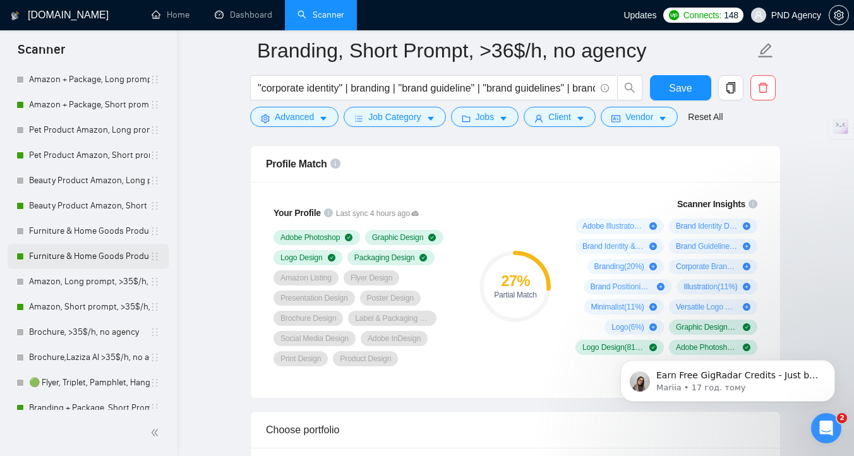
scroll to position [114, 0]
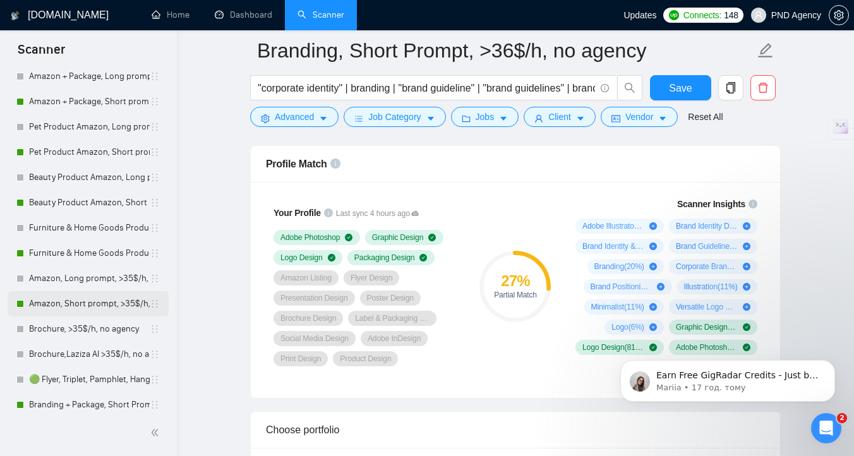
click at [101, 297] on link "Amazon, Short prompt, >35$/h, no agency" at bounding box center [89, 303] width 121 height 25
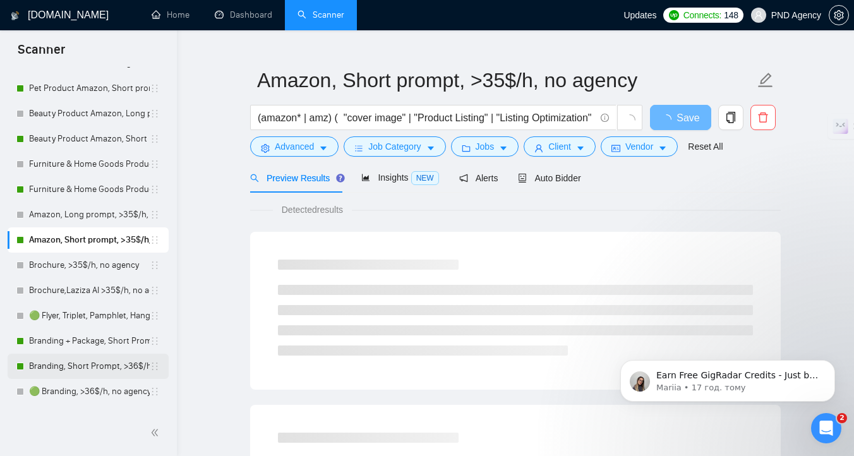
scroll to position [214, 0]
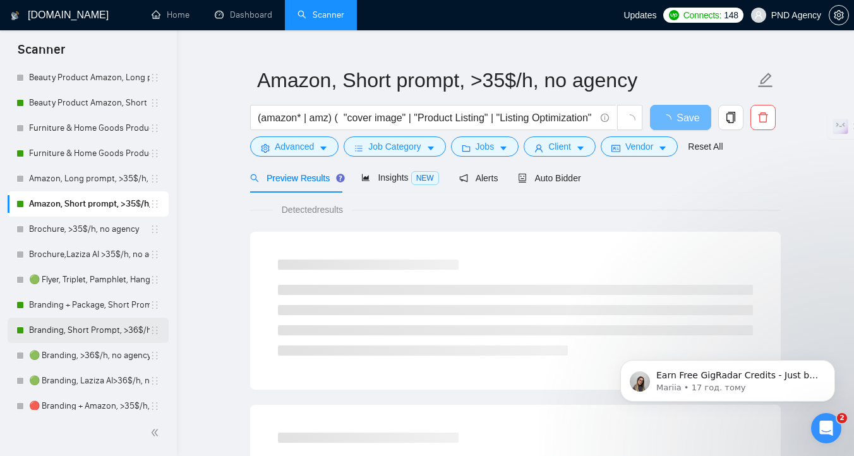
click at [58, 329] on link "Branding, Short Prompt, >36$/h, no agency" at bounding box center [89, 330] width 121 height 25
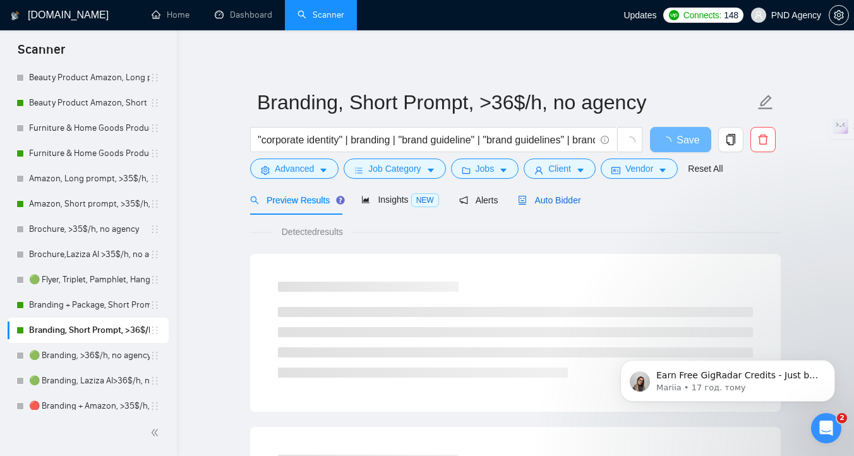
click at [574, 202] on span "Auto Bidder" at bounding box center [549, 200] width 63 height 10
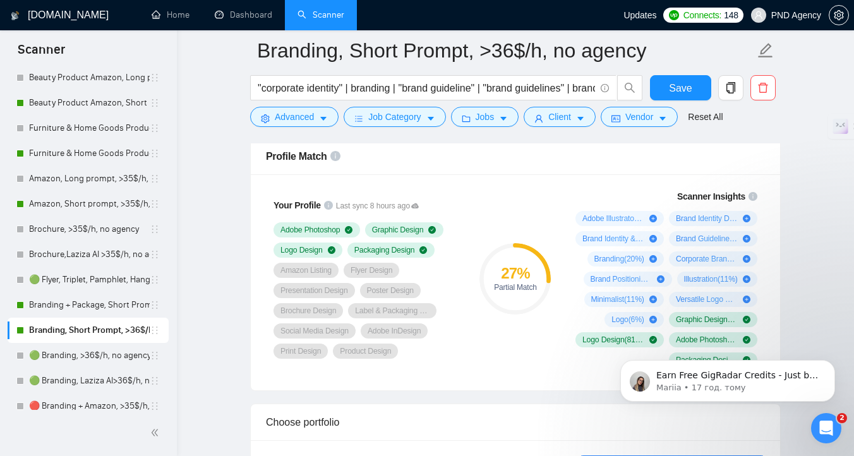
scroll to position [823, 0]
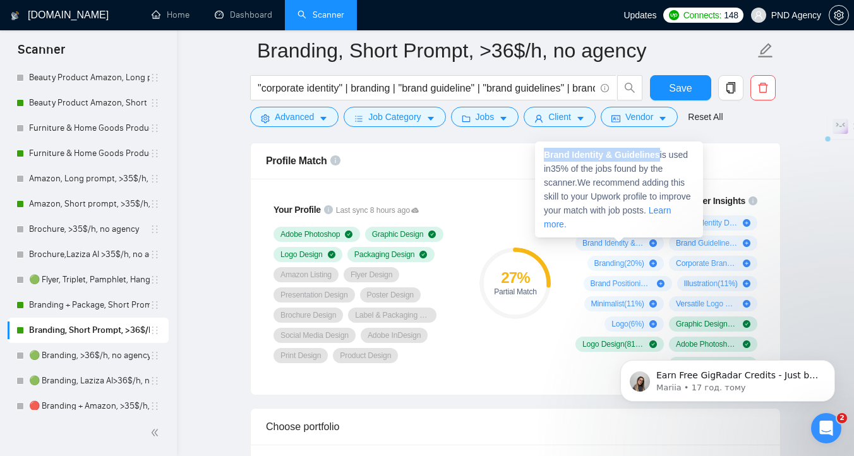
drag, startPoint x: 662, startPoint y: 154, endPoint x: 541, endPoint y: 157, distance: 121.3
click at [541, 157] on div "Brand Identity & Guidelines is used in 35 % of the jobs found by the scanner. W…" at bounding box center [619, 189] width 168 height 96
copy strong "Brand Identity & Guidelines"
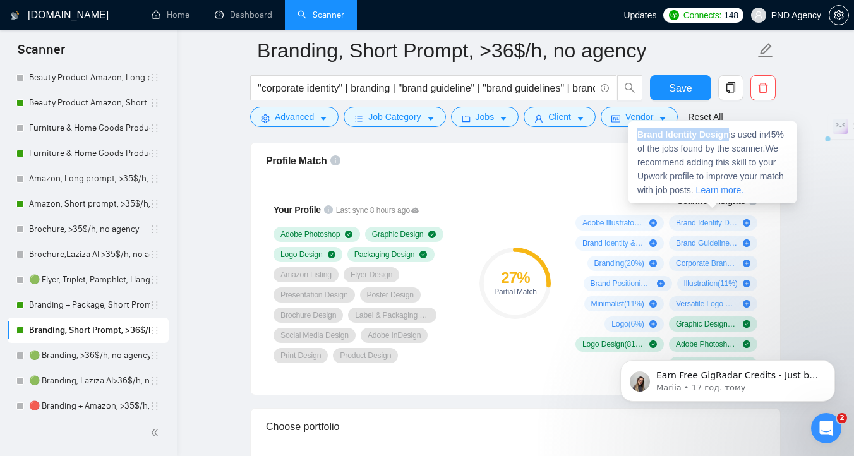
click at [630, 135] on div "Brand Identity Design is used in 45 % of the jobs found by the scanner. We reco…" at bounding box center [712, 162] width 168 height 82
copy strong "Brand Identity Design"
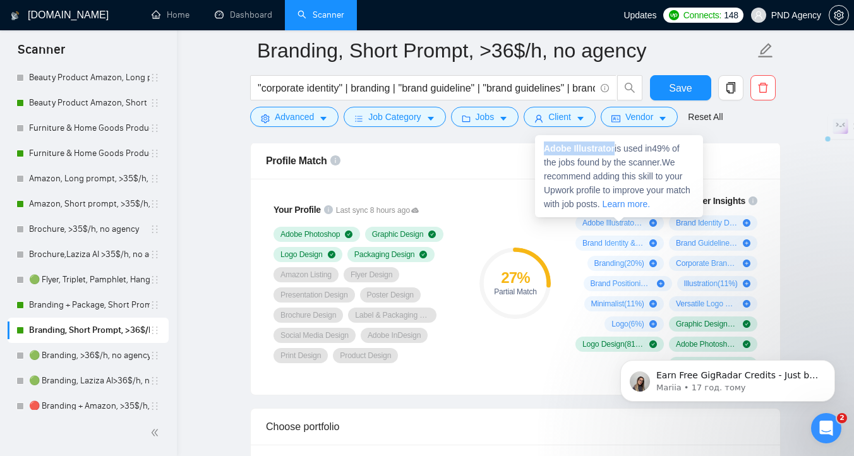
drag, startPoint x: 544, startPoint y: 154, endPoint x: 616, endPoint y: 145, distance: 73.2
click at [616, 145] on div "Adobe Illustrator is used in 49 % of the jobs found by the scanner. We recommen…" at bounding box center [619, 176] width 168 height 82
copy strong "Adobe Illustrator"
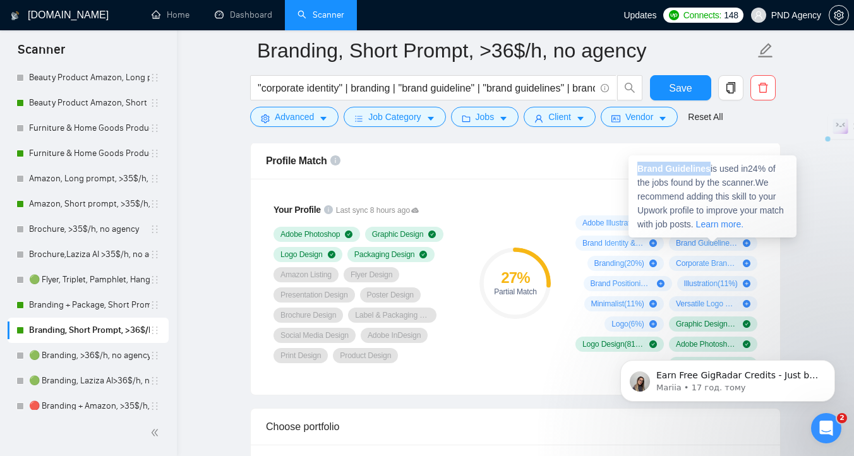
copy strong "Brand Guidelines"
drag, startPoint x: 709, startPoint y: 169, endPoint x: 638, endPoint y: 167, distance: 70.7
click at [638, 167] on strong "Brand Guidelines" at bounding box center [673, 169] width 73 height 10
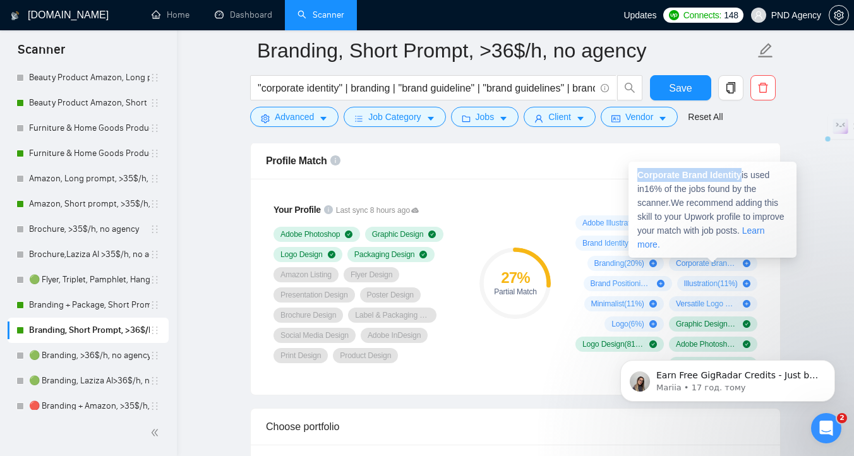
click at [633, 177] on div "Corporate Brand Identity is used in 16 % of the jobs found by the scanner. We r…" at bounding box center [712, 210] width 168 height 96
copy strong "Corporate Brand Identity"
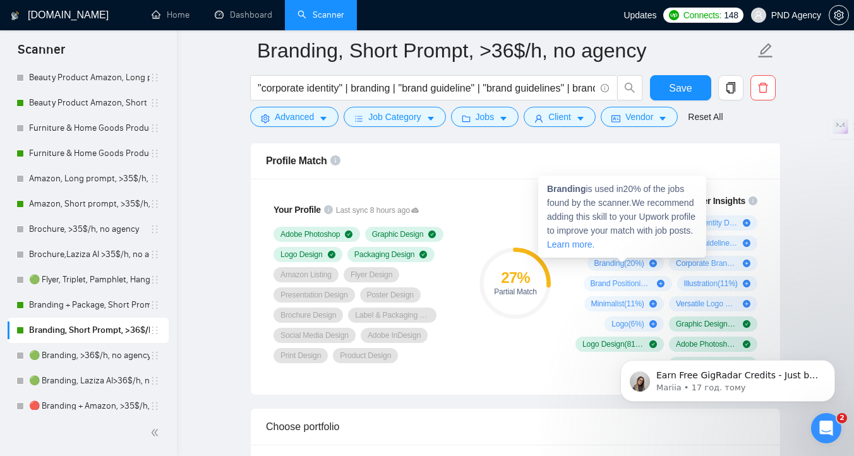
click at [576, 184] on strong "Branding" at bounding box center [566, 189] width 39 height 10
copy strong "Branding"
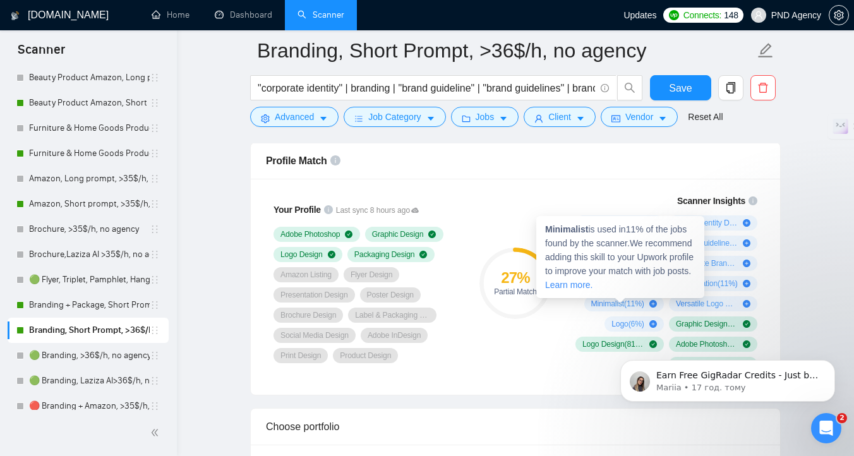
click at [577, 231] on strong "Minimalist" at bounding box center [566, 229] width 43 height 10
copy strong "Minimalist"
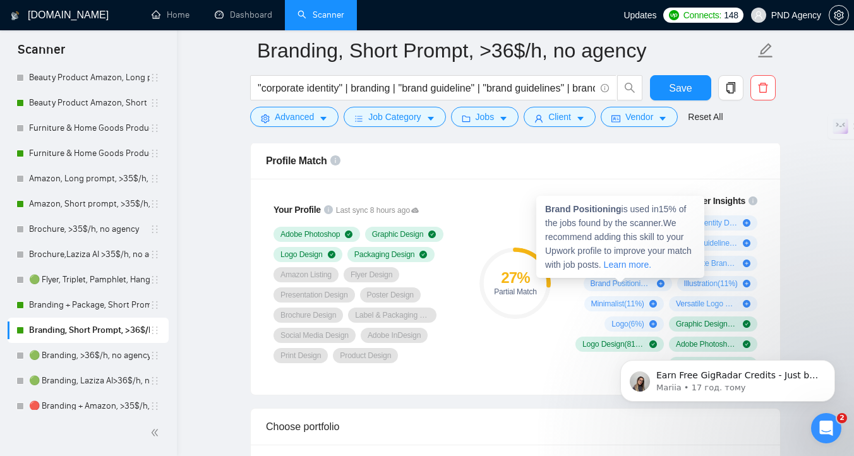
click at [613, 206] on strong "Brand Positioning" at bounding box center [583, 209] width 76 height 10
copy strong "Positioning"
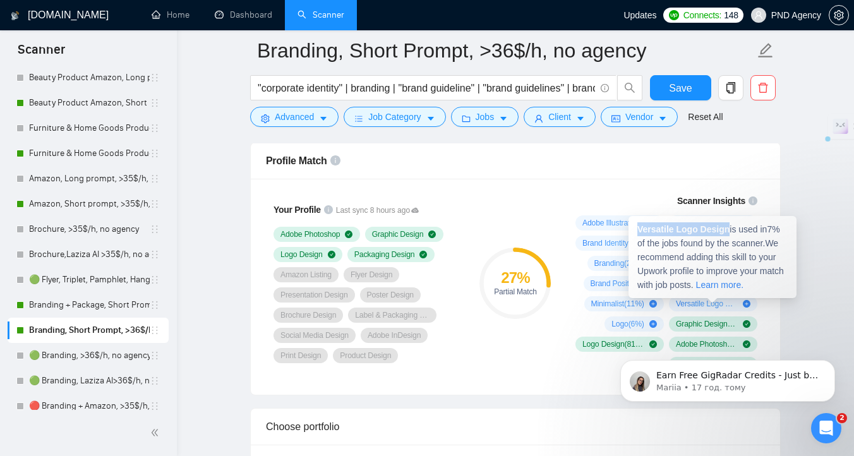
copy strong "Versatile Logo Design"
drag, startPoint x: 649, startPoint y: 230, endPoint x: 638, endPoint y: 230, distance: 10.1
click at [638, 230] on span "Versatile Logo Design is used in 7 % of the jobs found by the scanner. We recom…" at bounding box center [710, 257] width 147 height 66
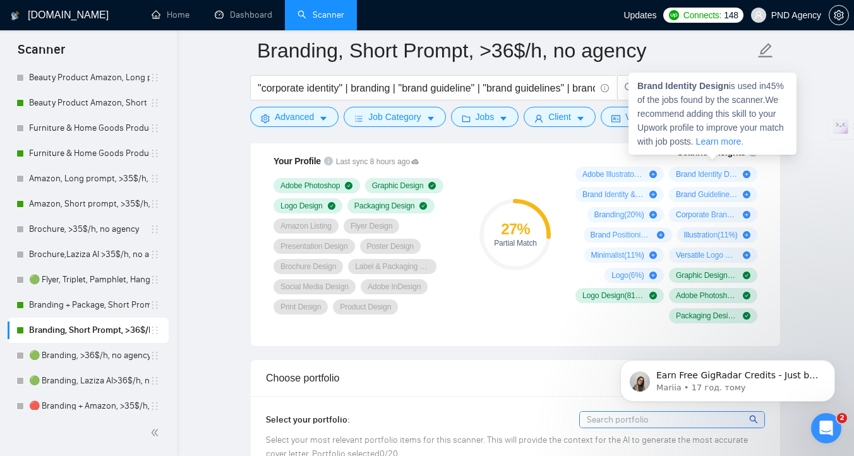
scroll to position [886, 0]
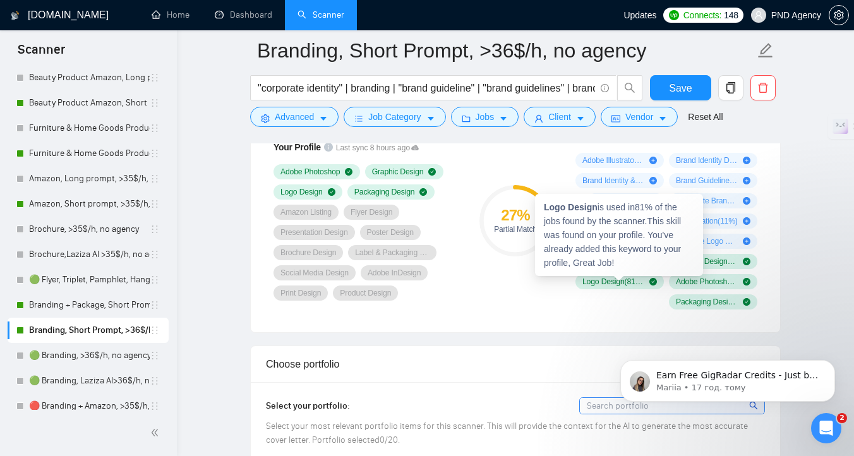
drag, startPoint x: 556, startPoint y: 208, endPoint x: 587, endPoint y: 171, distance: 48.4
click at [556, 208] on strong "Logo Design" at bounding box center [571, 207] width 54 height 10
copy strong "Versatile Logo Design"
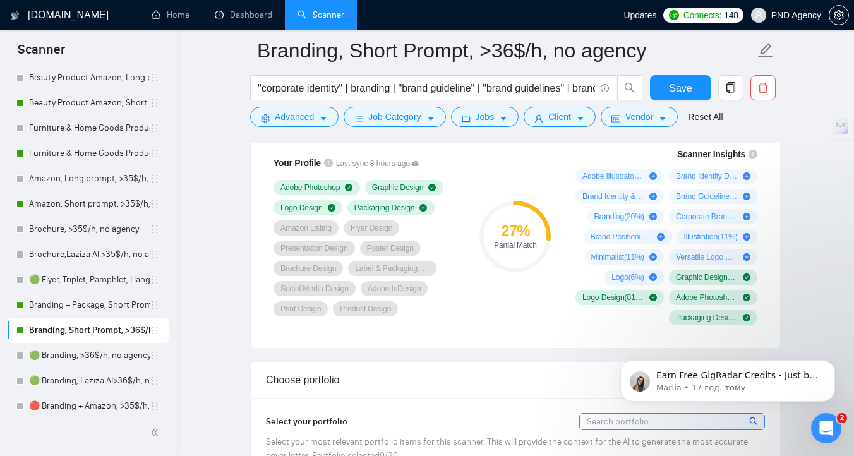
scroll to position [862, 0]
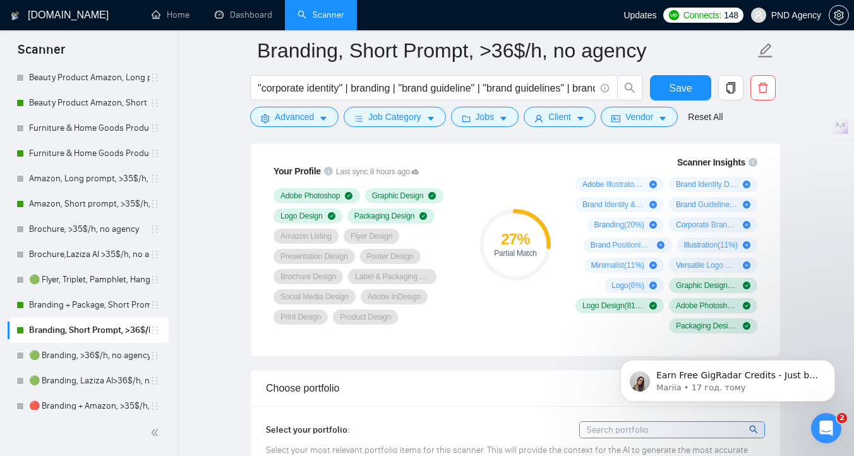
click at [98, 354] on link "🟢 Branding, >36$/h, no agency" at bounding box center [89, 355] width 121 height 25
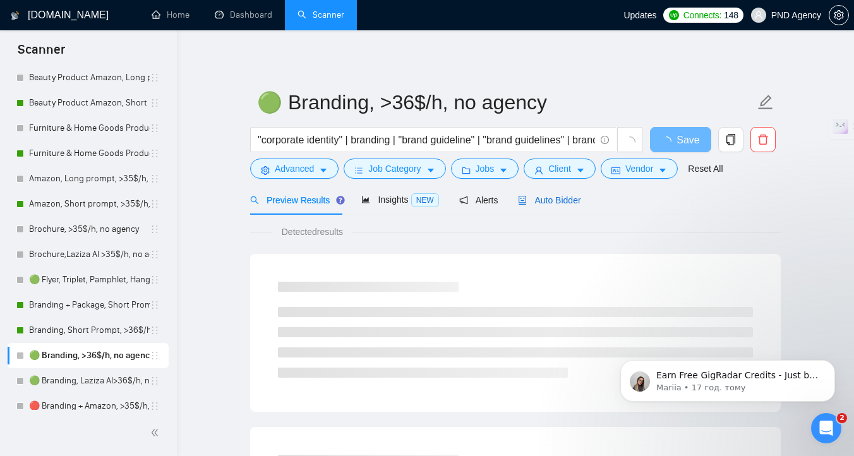
click at [553, 207] on div "Auto Bidder" at bounding box center [549, 200] width 63 height 30
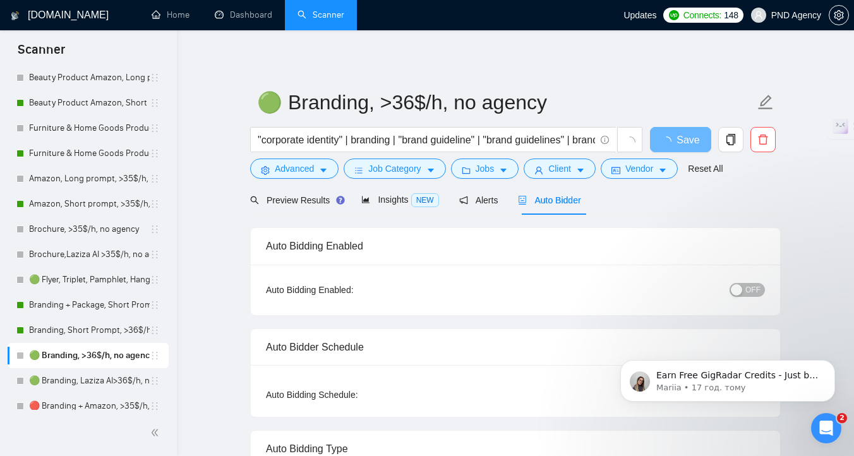
checkbox input "true"
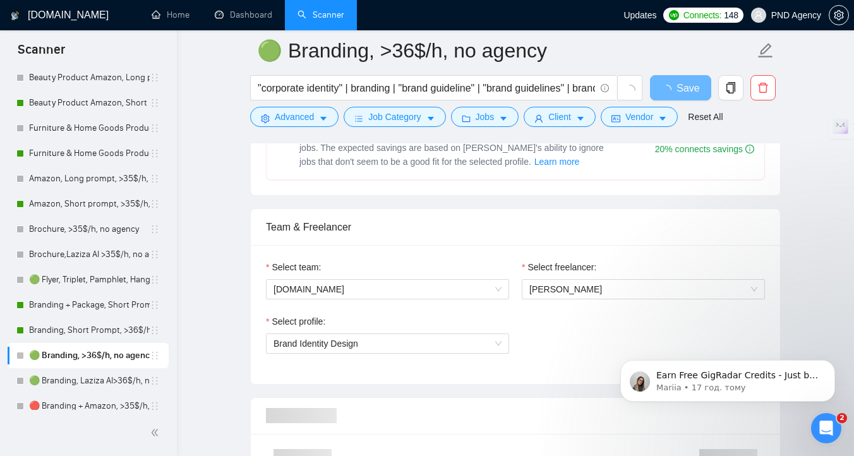
scroll to position [582, 0]
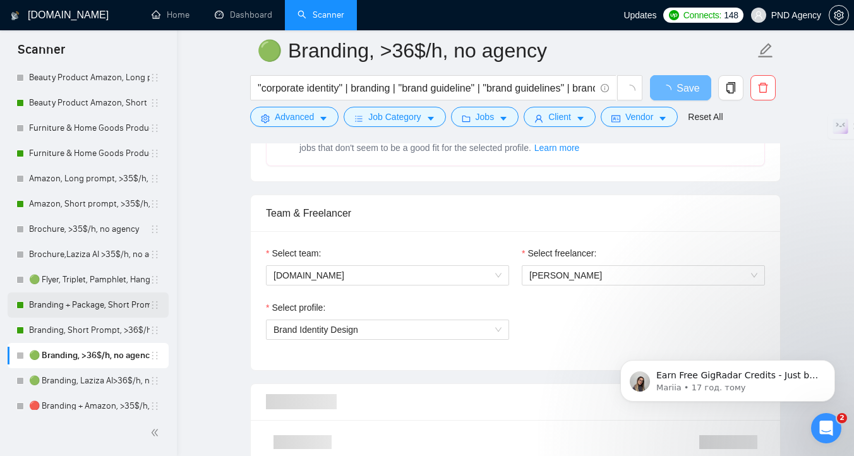
click at [78, 305] on link "Branding + Package, Short Prompt, >36$/h, no agency" at bounding box center [89, 304] width 121 height 25
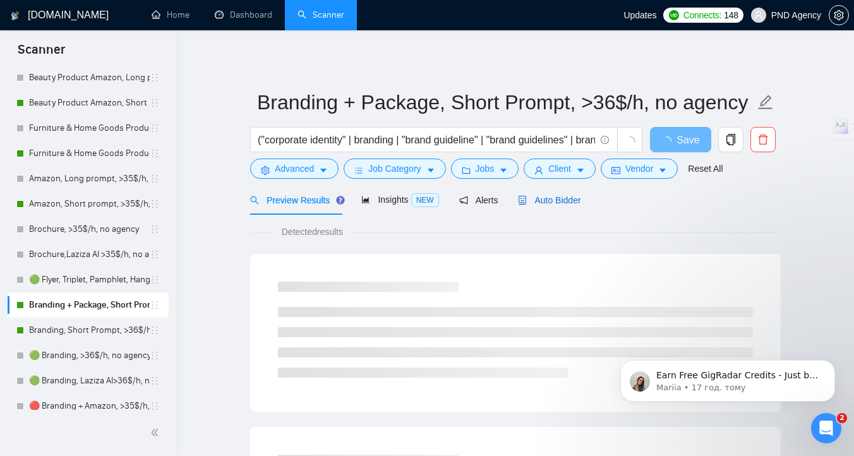
click at [556, 198] on span "Auto Bidder" at bounding box center [549, 200] width 63 height 10
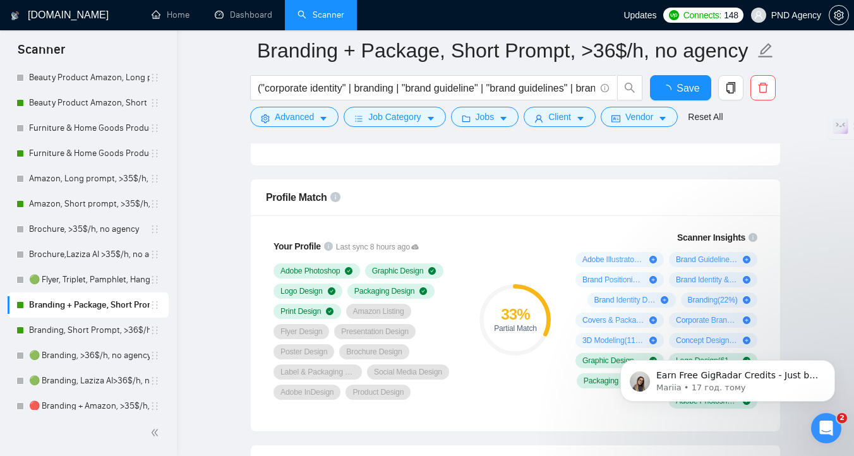
scroll to position [794, 0]
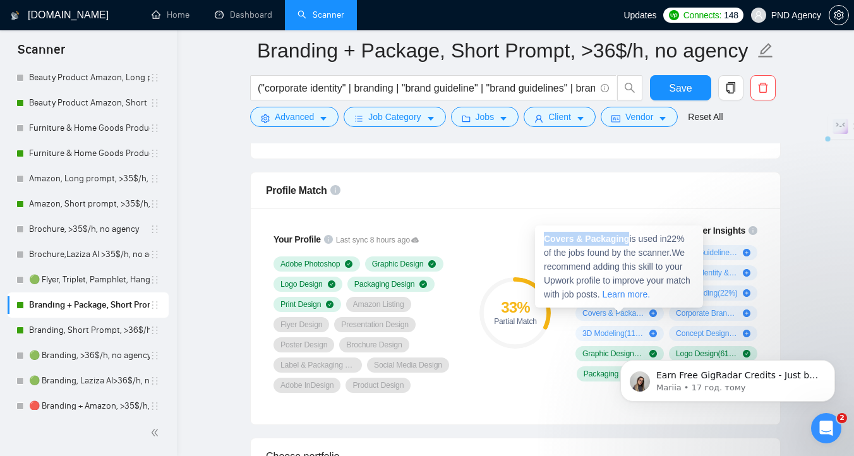
drag, startPoint x: 630, startPoint y: 242, endPoint x: 536, endPoint y: 237, distance: 94.9
click at [536, 237] on div "Covers & Packaging is used in 22 % of the jobs found by the scanner. We recomme…" at bounding box center [619, 266] width 168 height 82
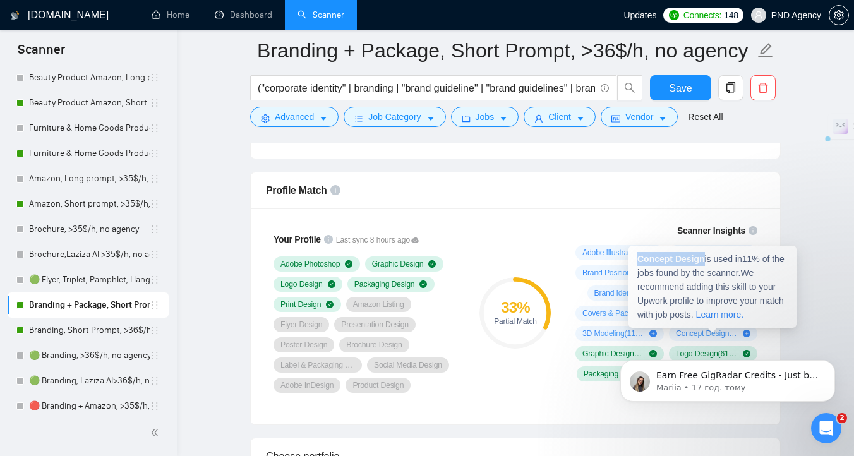
drag, startPoint x: 704, startPoint y: 260, endPoint x: 639, endPoint y: 260, distance: 65.0
click at [639, 260] on strong "Concept Design" at bounding box center [671, 259] width 68 height 10
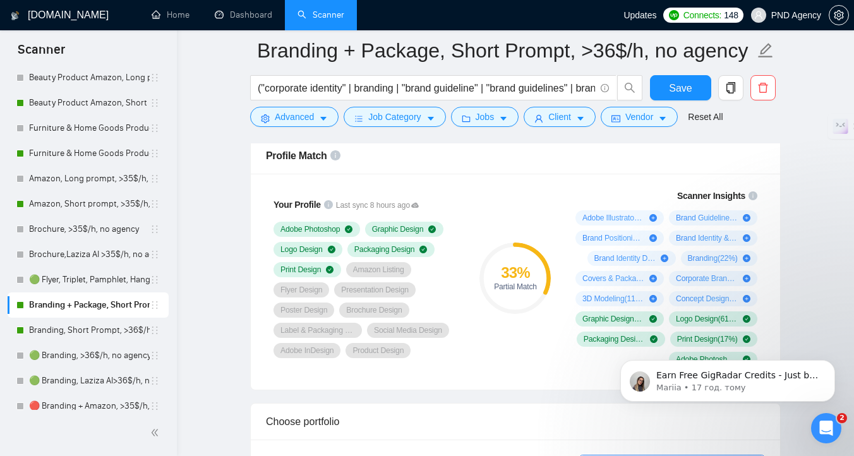
scroll to position [856, 0]
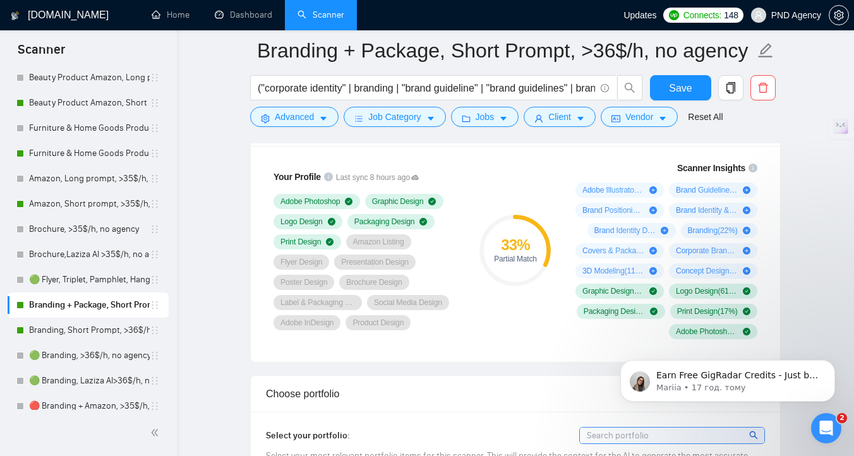
click at [68, 208] on link "Amazon, Short prompt, >35$/h, no agency" at bounding box center [89, 203] width 121 height 25
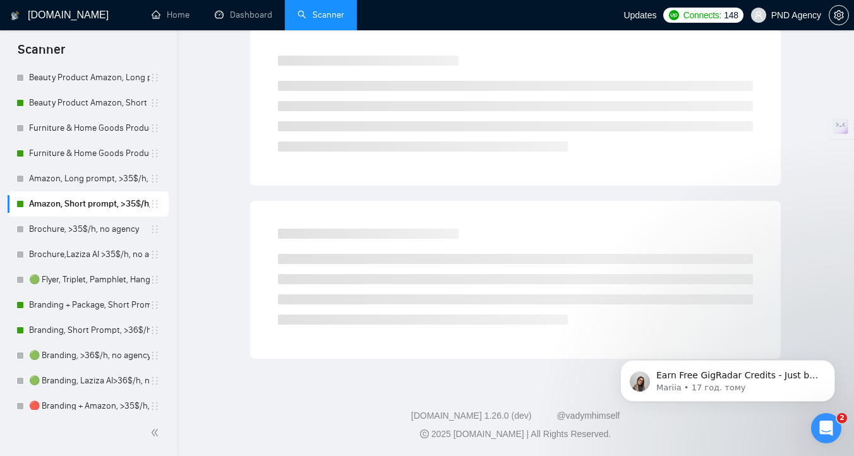
scroll to position [5, 0]
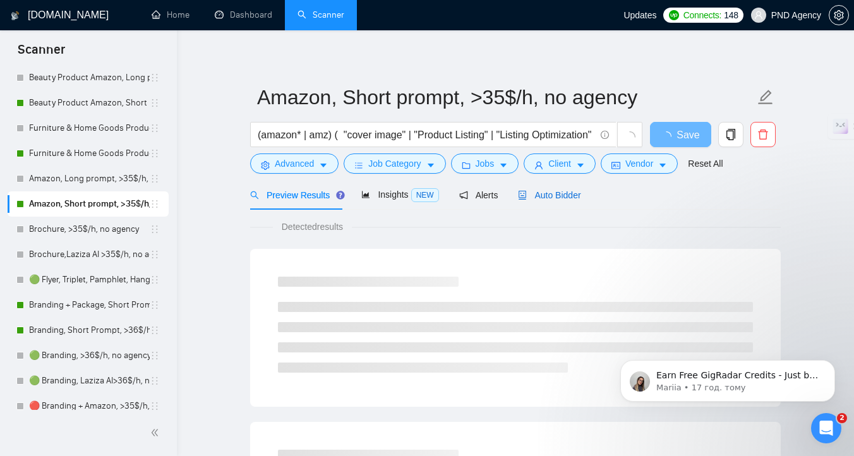
click at [560, 195] on span "Auto Bidder" at bounding box center [549, 195] width 63 height 10
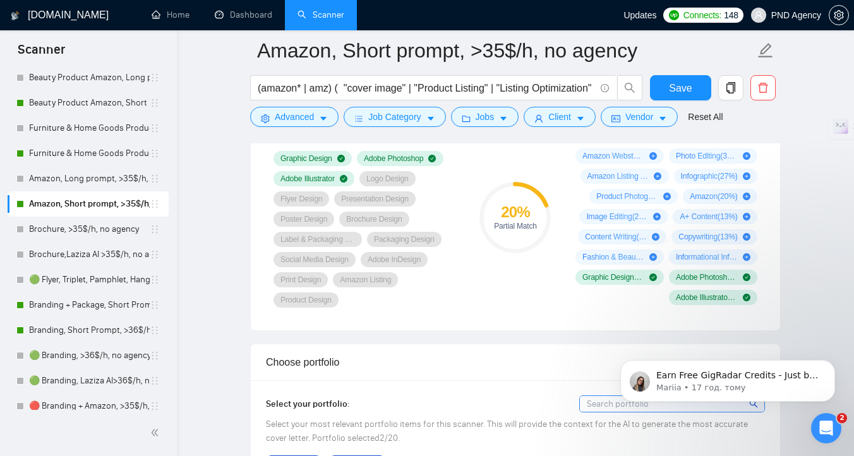
scroll to position [856, 0]
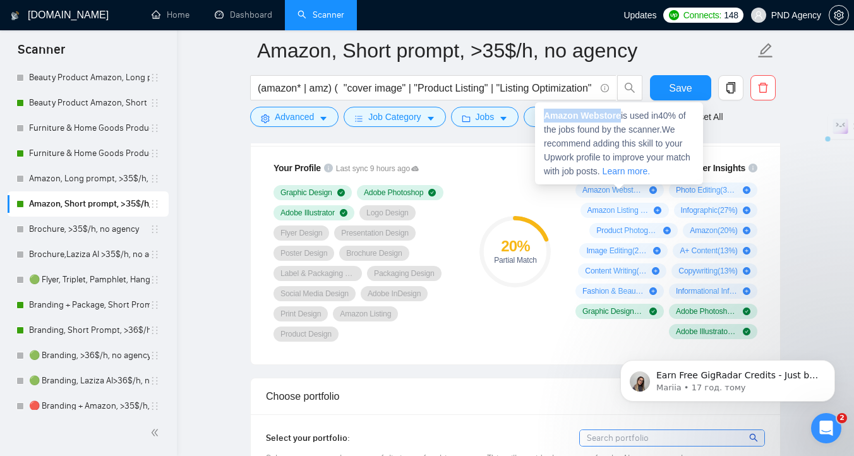
drag, startPoint x: 622, startPoint y: 118, endPoint x: 541, endPoint y: 117, distance: 81.5
click at [541, 117] on div "Amazon Webstore is used in 40 % of the jobs found by the scanner. We recommend …" at bounding box center [619, 143] width 168 height 82
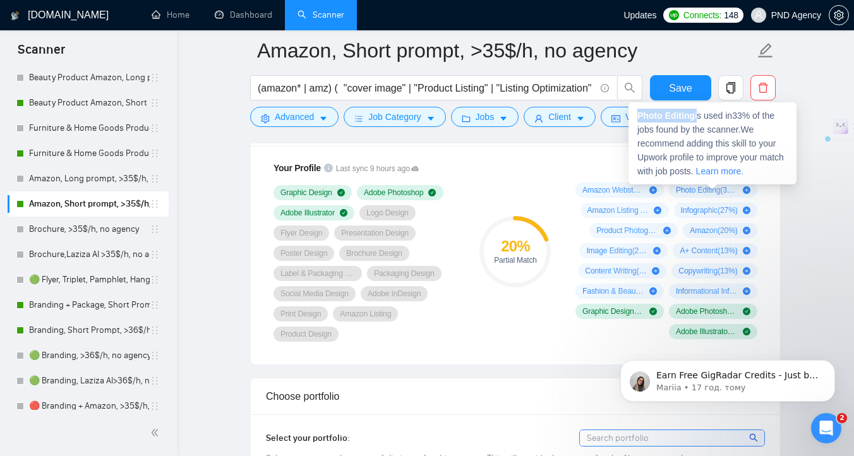
drag, startPoint x: 697, startPoint y: 120, endPoint x: 636, endPoint y: 116, distance: 60.8
click at [636, 116] on div "Photo Editing is used in 33 % of the jobs found by the scanner. We recommend ad…" at bounding box center [712, 143] width 168 height 82
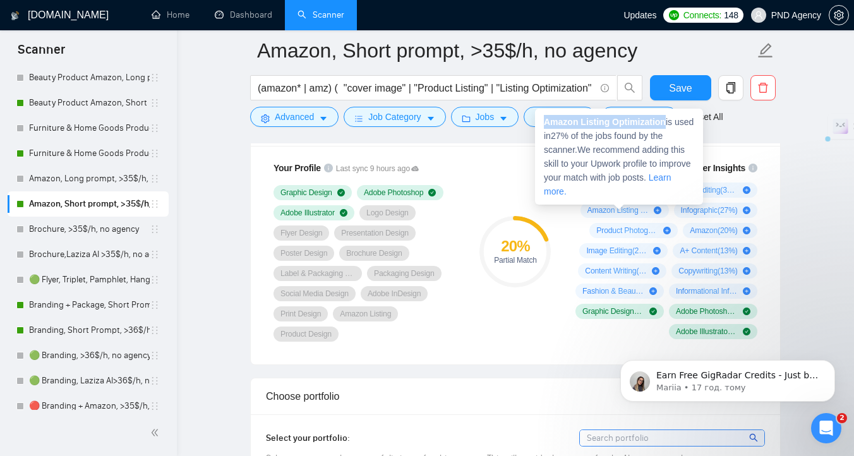
drag, startPoint x: 560, startPoint y: 121, endPoint x: 544, endPoint y: 122, distance: 15.8
click at [544, 122] on span "Amazon Listing Optimization is used in 27 % of the jobs found by the scanner. W…" at bounding box center [619, 157] width 150 height 80
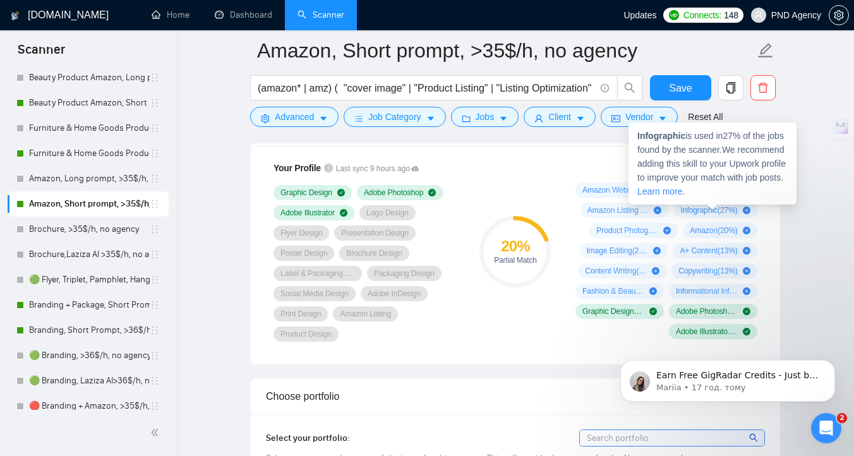
click at [659, 136] on strong "Infographic" at bounding box center [661, 136] width 48 height 10
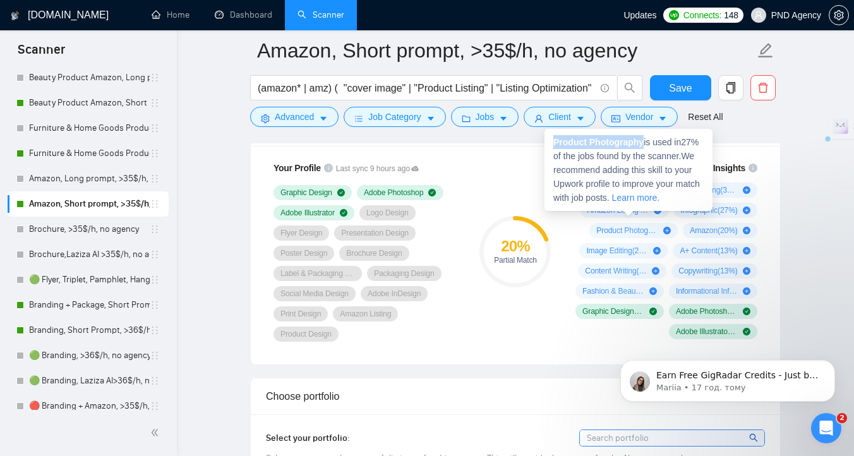
click at [548, 143] on div "Product Photography is used in 27 % of the jobs found by the scanner. We recomm…" at bounding box center [628, 170] width 168 height 82
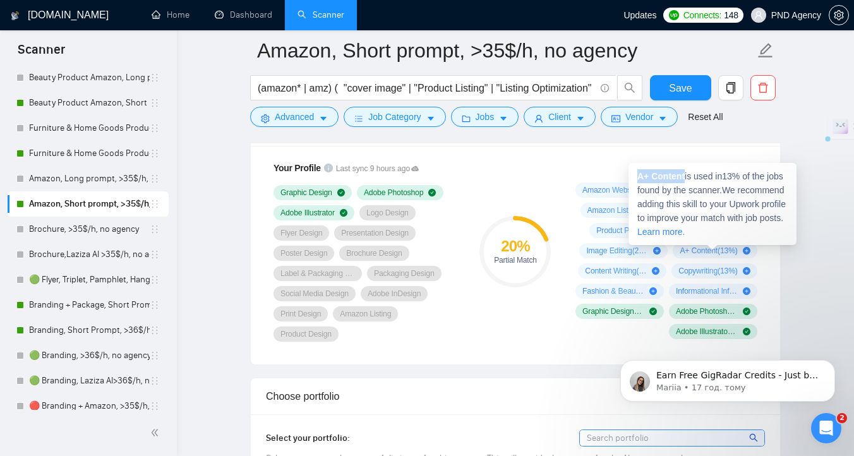
drag, startPoint x: 686, startPoint y: 176, endPoint x: 638, endPoint y: 176, distance: 47.4
click at [638, 176] on span "A+ Content is used in 13 % of the jobs found by the scanner. We recommend addin…" at bounding box center [711, 204] width 148 height 66
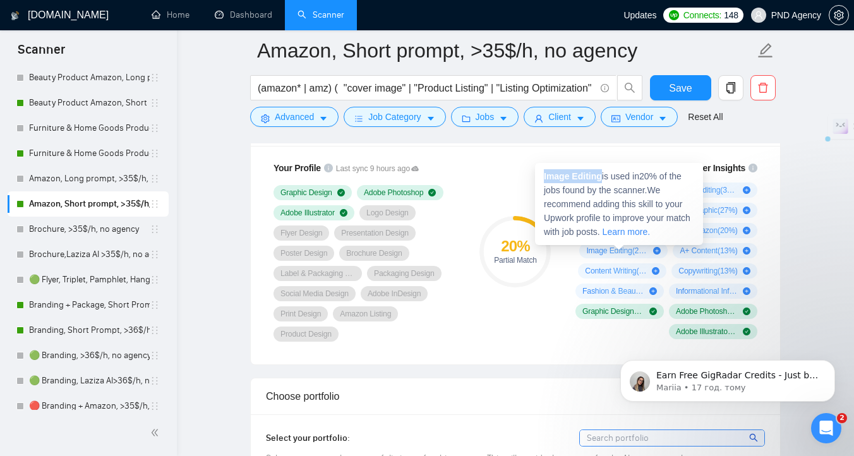
drag, startPoint x: 554, startPoint y: 176, endPoint x: 542, endPoint y: 176, distance: 12.0
click at [542, 176] on div "Image Editing is used in 20 % of the jobs found by the scanner. We recommend ad…" at bounding box center [619, 204] width 168 height 82
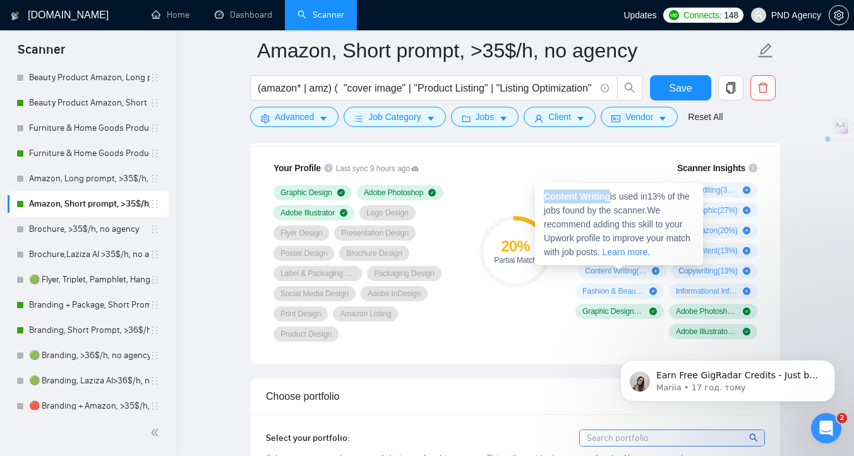
drag, startPoint x: 554, startPoint y: 194, endPoint x: 541, endPoint y: 195, distance: 13.3
click at [541, 195] on div "Content Writing is used in 13 % of the jobs found by the scanner. We recommend …" at bounding box center [619, 224] width 168 height 82
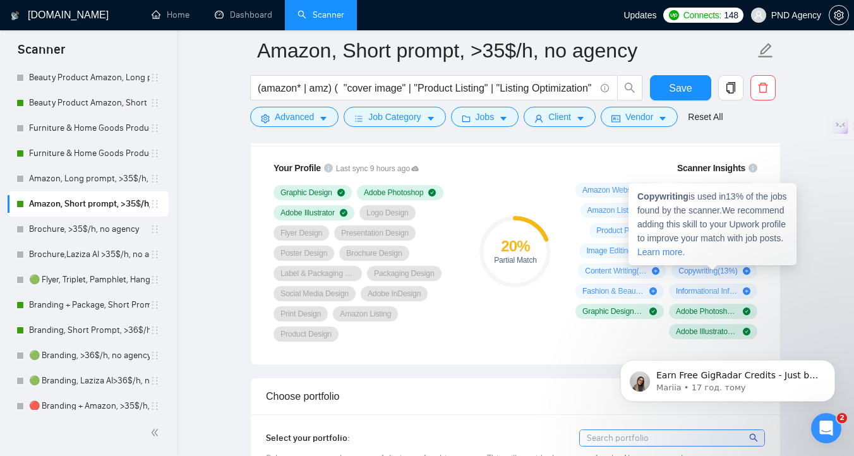
click at [654, 197] on strong "Copywriting" at bounding box center [662, 196] width 51 height 10
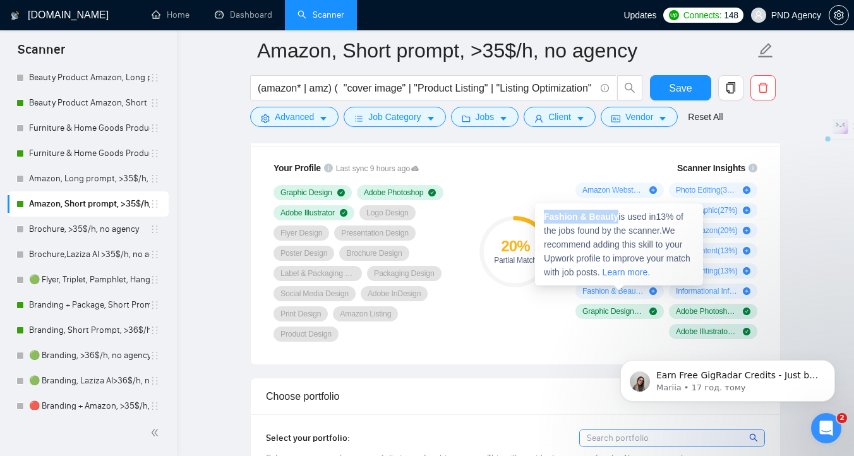
drag, startPoint x: 618, startPoint y: 218, endPoint x: 544, endPoint y: 214, distance: 74.0
click at [544, 214] on strong "Fashion & Beauty" at bounding box center [581, 217] width 75 height 10
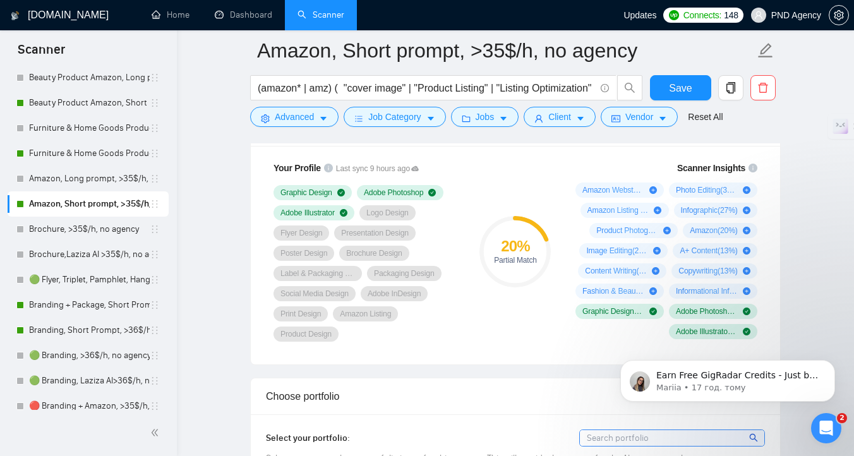
click at [739, 291] on div "Earn Free GigRadar Credits - Just by Sharing Your Story! 💬 Want more credits fo…" at bounding box center [727, 323] width 232 height 158
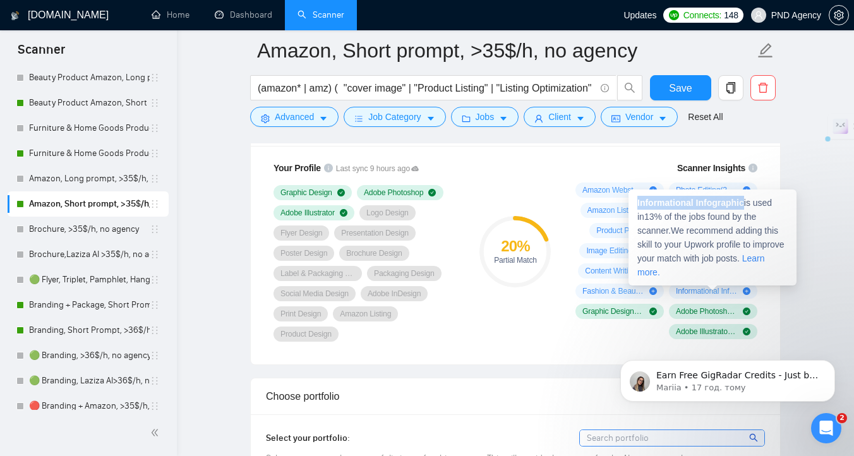
drag, startPoint x: 747, startPoint y: 206, endPoint x: 636, endPoint y: 202, distance: 111.2
click at [636, 202] on div "Informational Infographic is used in 13 % of the jobs found by the scanner. We …" at bounding box center [712, 237] width 168 height 96
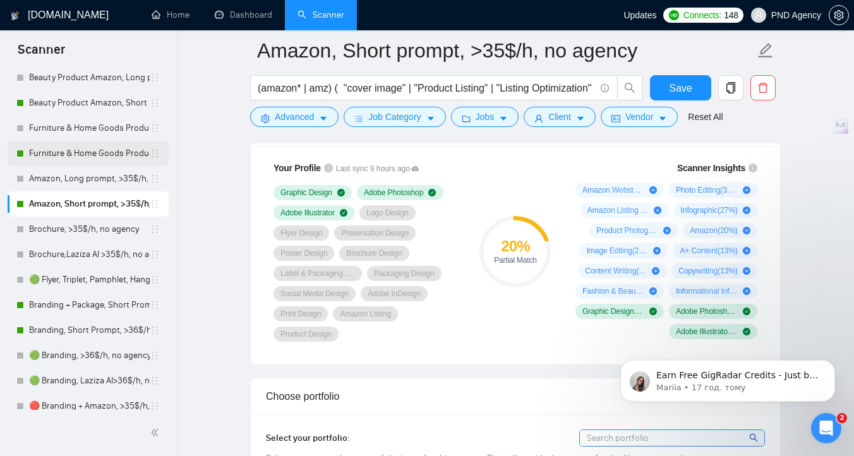
click at [71, 159] on link "Furniture & Home Goods Product Amazon, Short prompt, >35$/h, no agency" at bounding box center [89, 153] width 121 height 25
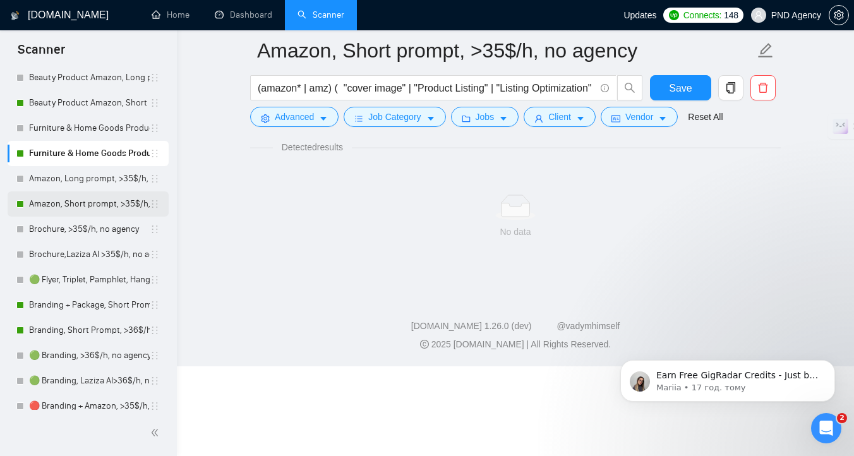
scroll to position [5, 0]
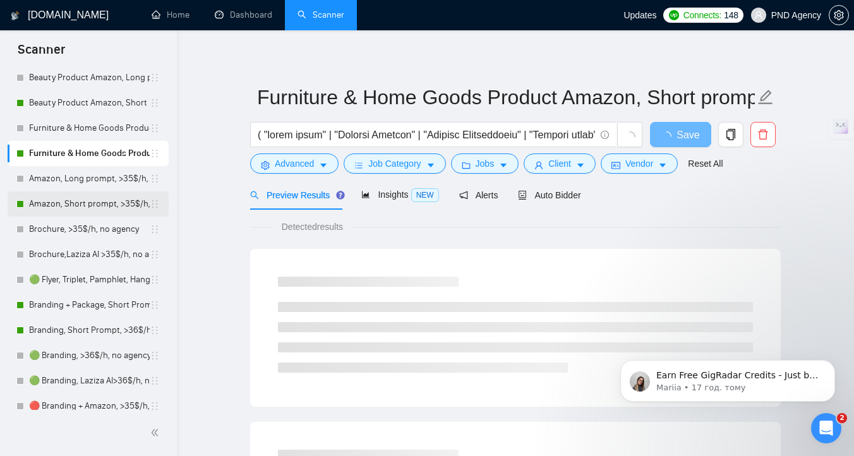
click at [108, 213] on link "Amazon, Short prompt, >35$/h, no agency" at bounding box center [89, 203] width 121 height 25
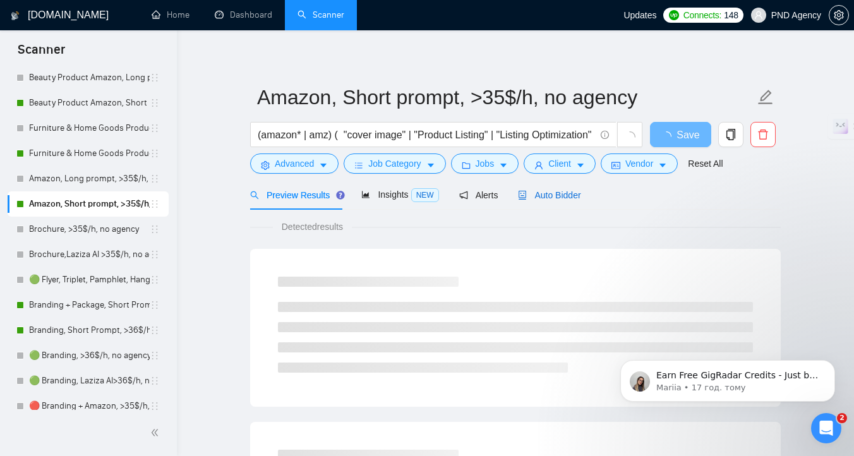
click at [537, 201] on div "Auto Bidder" at bounding box center [549, 195] width 63 height 14
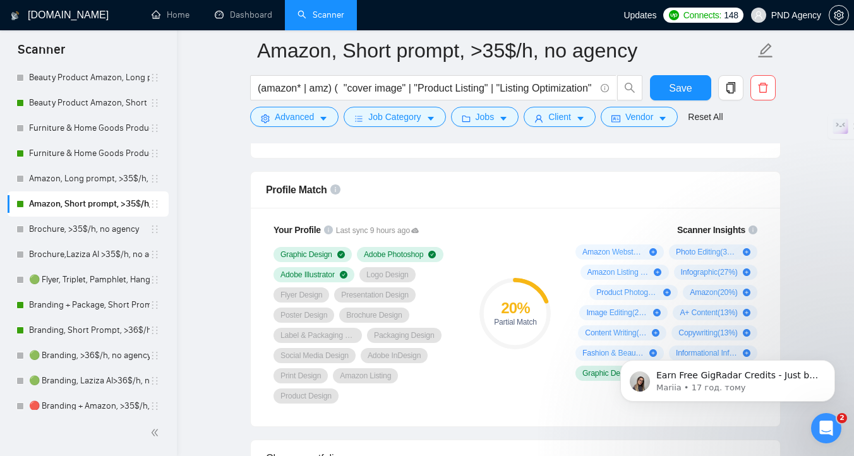
scroll to position [814, 0]
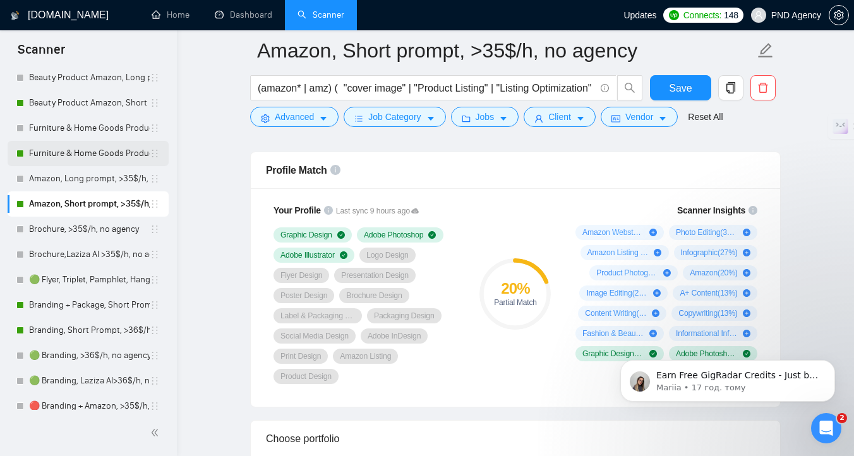
click at [90, 160] on link "Furniture & Home Goods Product Amazon, Short prompt, >35$/h, no agency" at bounding box center [89, 153] width 121 height 25
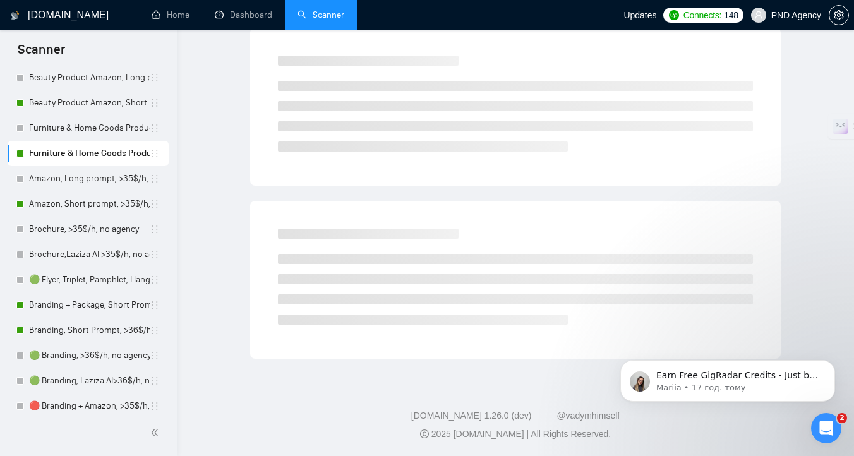
scroll to position [5, 0]
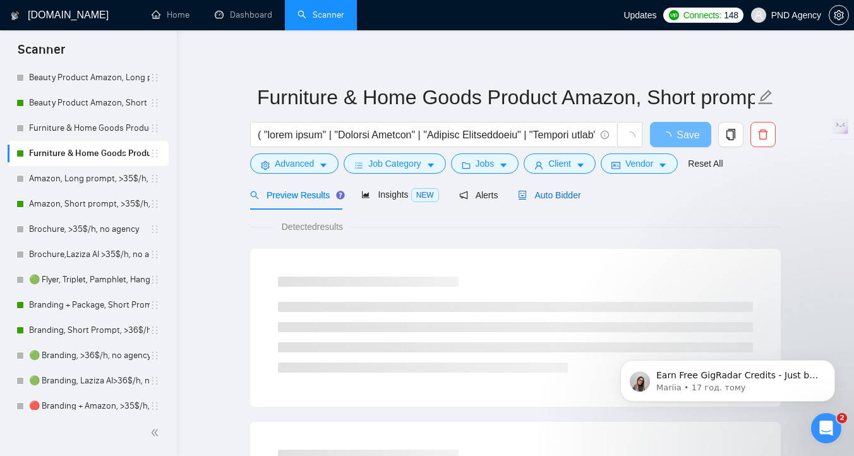
click at [540, 201] on div "Auto Bidder" at bounding box center [549, 195] width 63 height 14
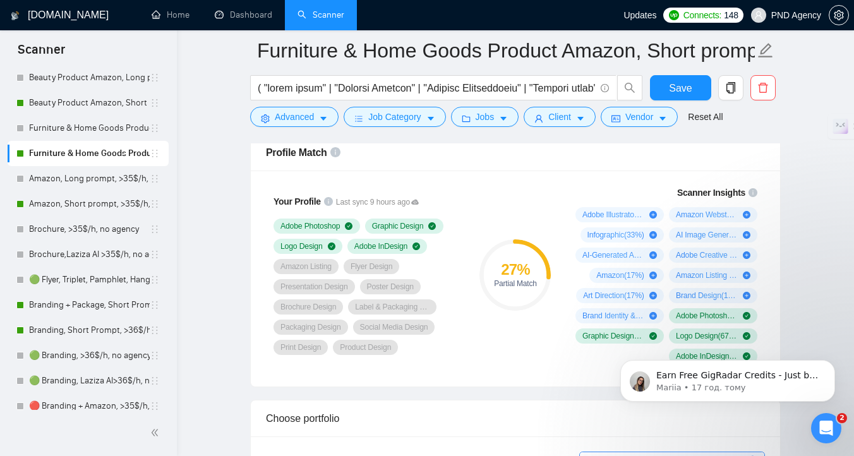
scroll to position [830, 0]
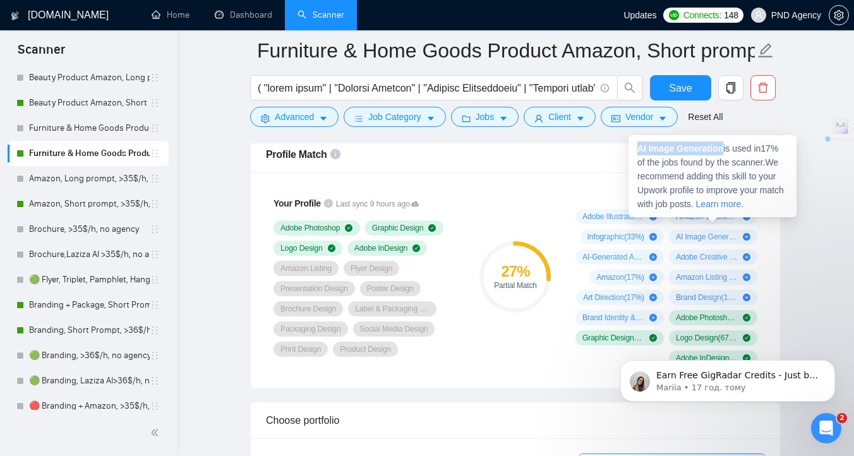
drag, startPoint x: 726, startPoint y: 149, endPoint x: 637, endPoint y: 149, distance: 89.0
click at [637, 149] on div "AI Image Generation is used in 17 % of the jobs found by the scanner. We recomm…" at bounding box center [712, 176] width 168 height 82
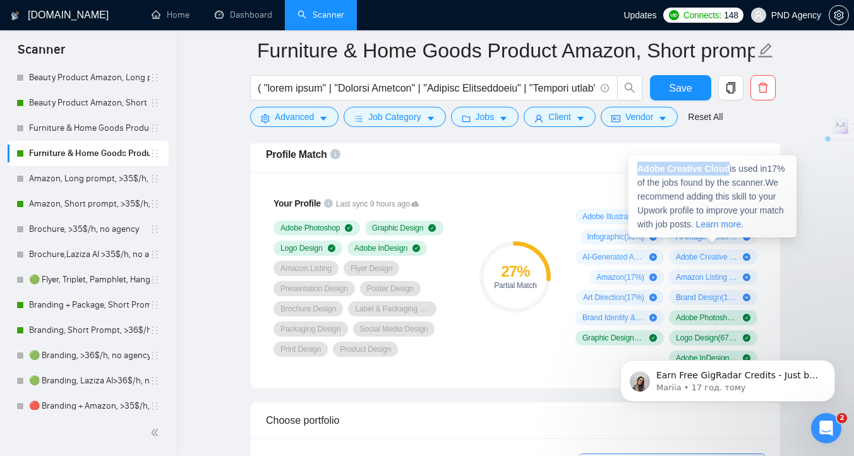
drag, startPoint x: 733, startPoint y: 167, endPoint x: 637, endPoint y: 169, distance: 95.4
click at [637, 169] on span "Adobe Creative Cloud is used in 17 % of the jobs found by the scanner. We recom…" at bounding box center [710, 197] width 147 height 66
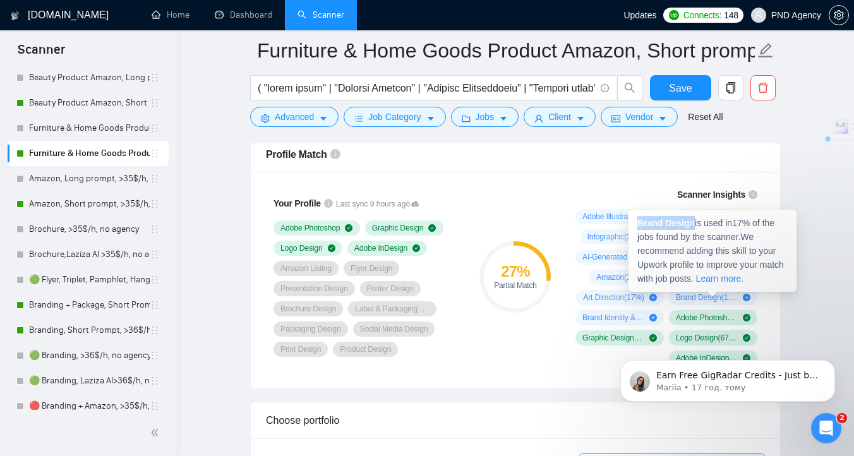
drag, startPoint x: 643, startPoint y: 226, endPoint x: 634, endPoint y: 223, distance: 9.4
click at [634, 223] on div "Brand Design is used in 17 % of the jobs found by the scanner. We recommend add…" at bounding box center [712, 251] width 168 height 82
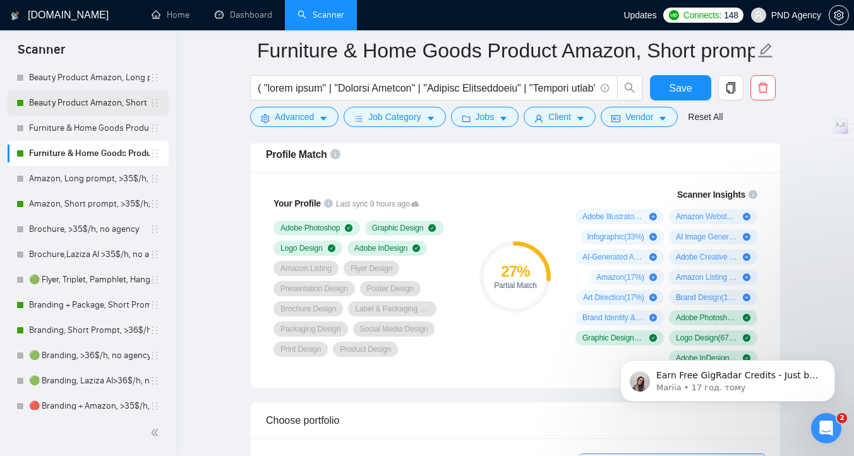
click at [100, 116] on link "Furniture & Home Goods Product Amazon, Long prompt, >35$/h, no agency" at bounding box center [89, 128] width 121 height 25
click at [95, 104] on link "Beauty Product Amazon, Short prompt, >35$/h, no agency" at bounding box center [89, 102] width 121 height 25
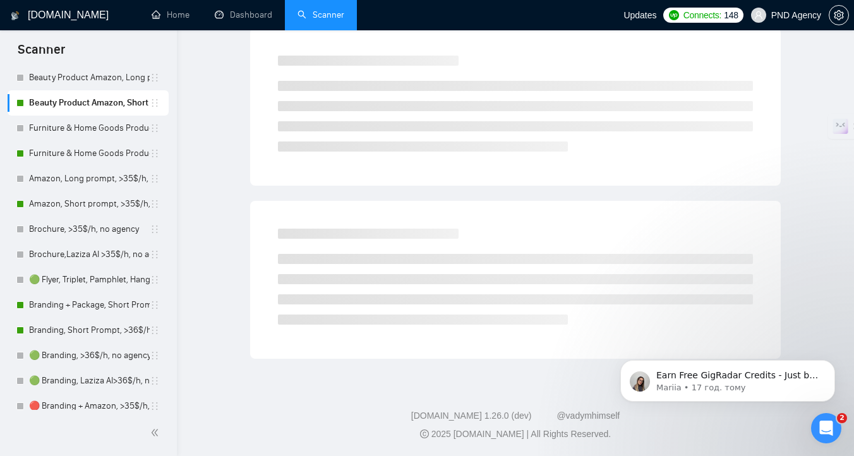
scroll to position [5, 0]
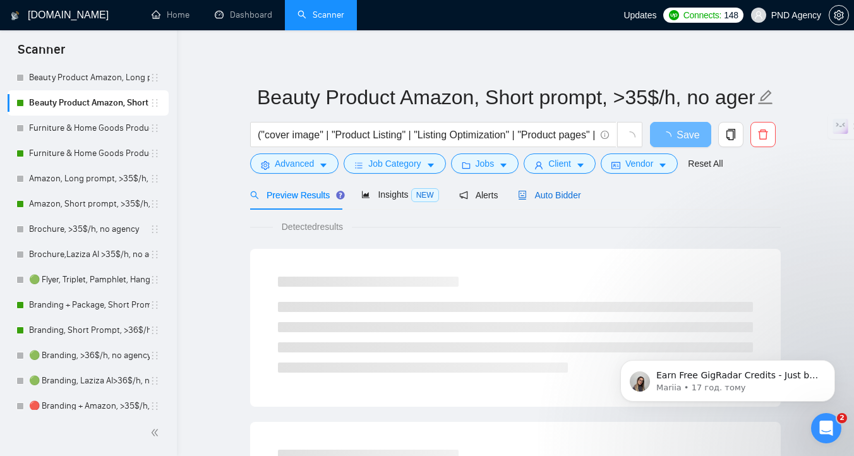
click at [545, 198] on span "Auto Bidder" at bounding box center [549, 195] width 63 height 10
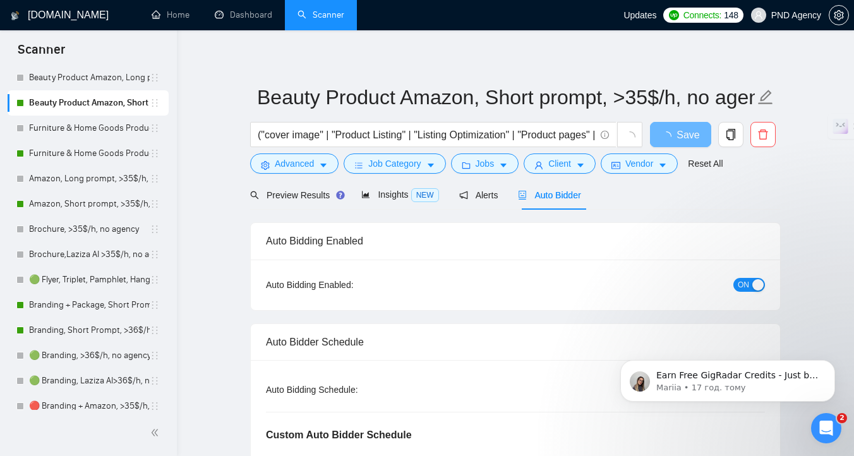
radio input "true"
radio input "false"
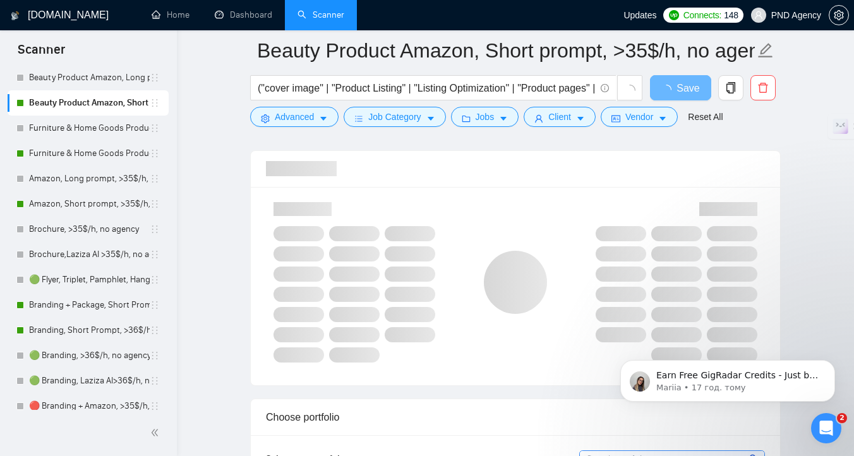
scroll to position [814, 0]
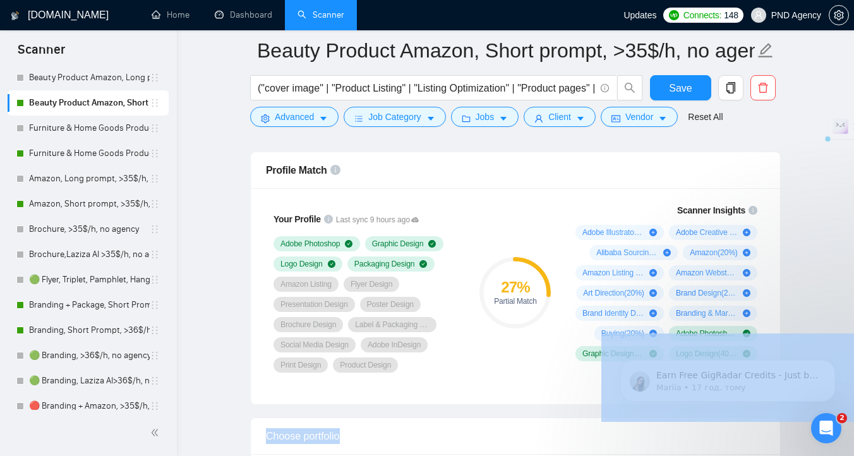
drag, startPoint x: 598, startPoint y: 218, endPoint x: 587, endPoint y: 232, distance: 18.1
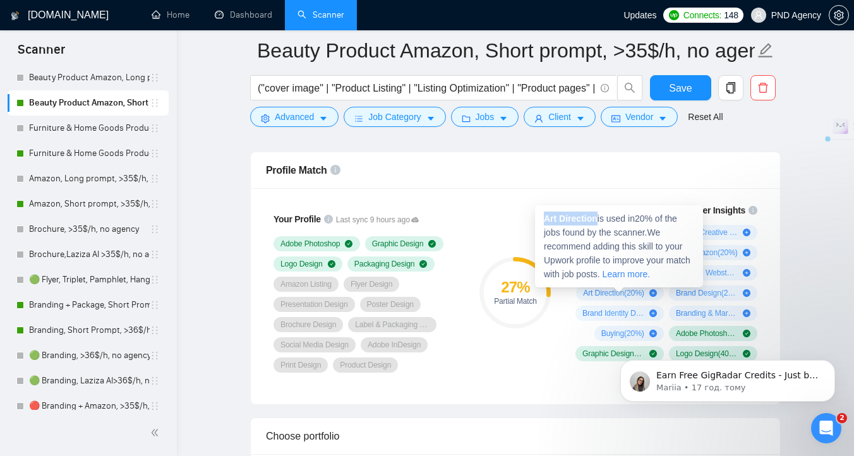
drag, startPoint x: 599, startPoint y: 222, endPoint x: 546, endPoint y: 220, distance: 53.1
click at [546, 220] on strong "Art Direction" at bounding box center [571, 218] width 54 height 10
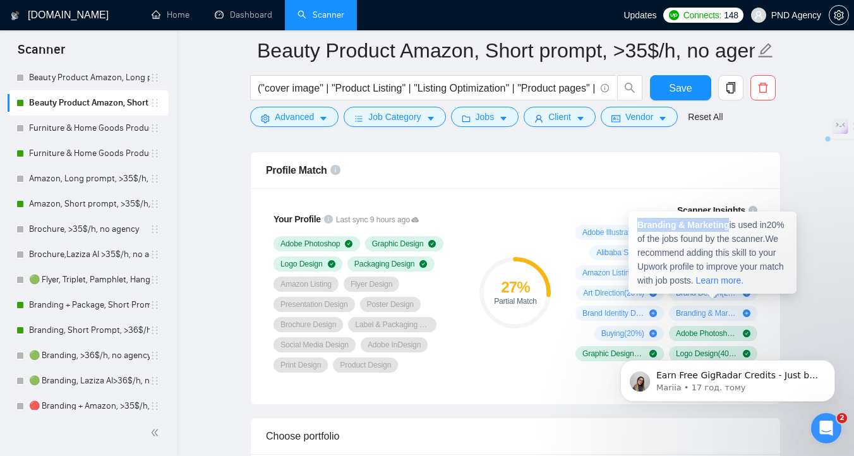
click at [640, 224] on strong "Branding & Marketing" at bounding box center [683, 225] width 92 height 10
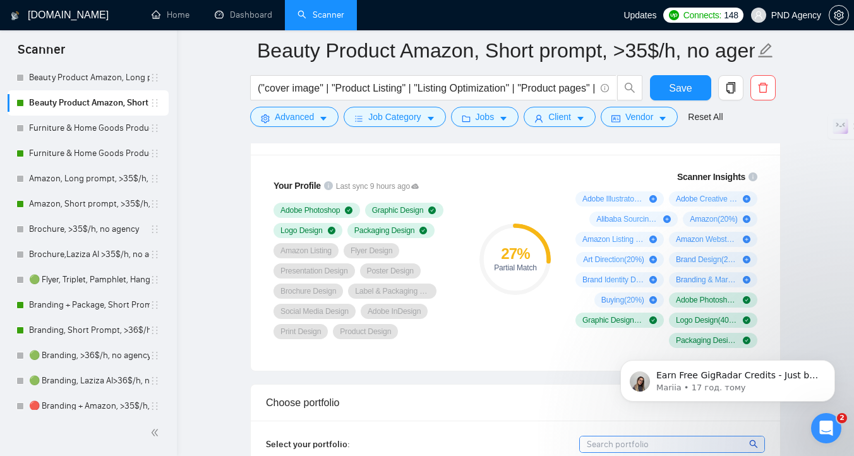
scroll to position [849, 0]
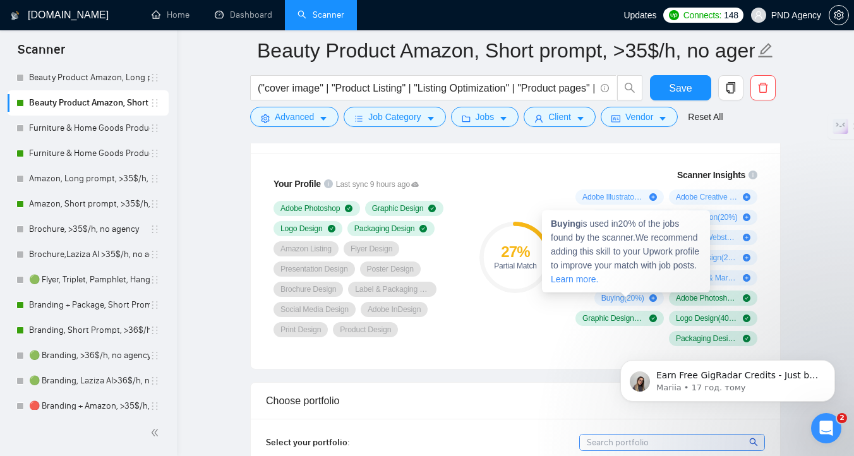
click at [565, 225] on strong "Buying" at bounding box center [566, 224] width 30 height 10
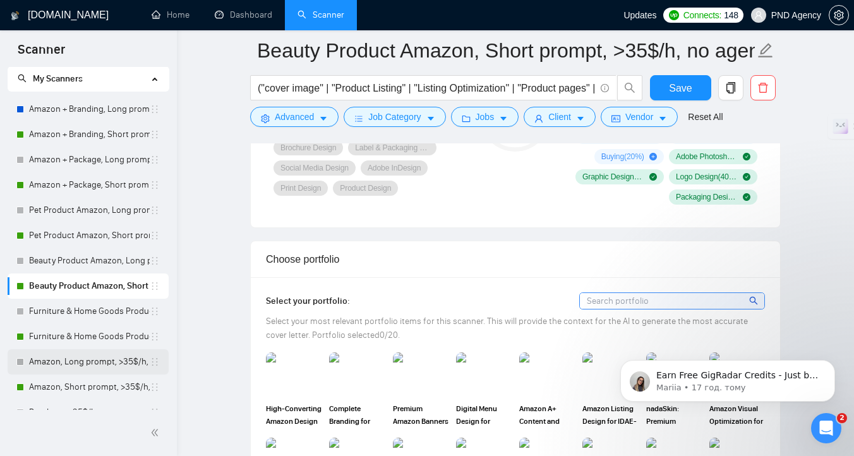
scroll to position [25, 0]
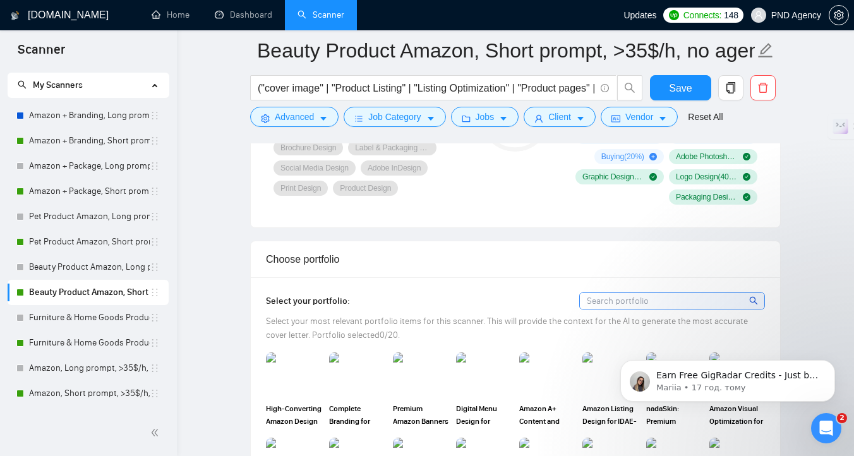
click at [96, 240] on link "Pet Product Amazon, Short prompt, >35$/h, no agency" at bounding box center [89, 241] width 121 height 25
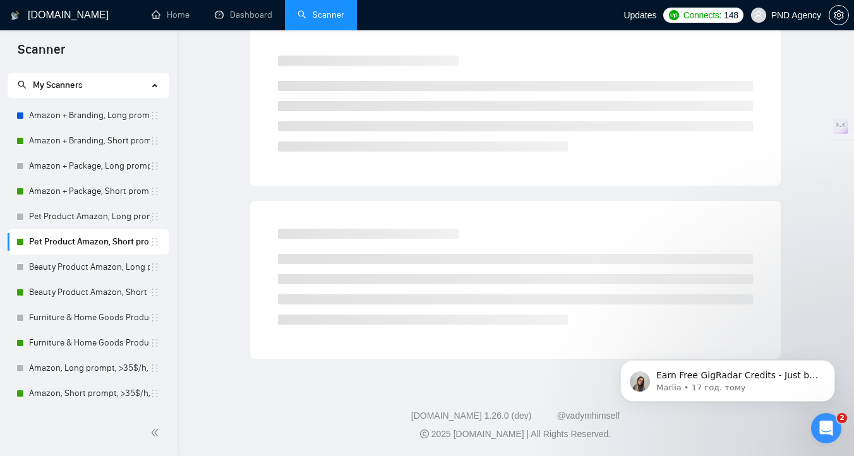
scroll to position [5, 0]
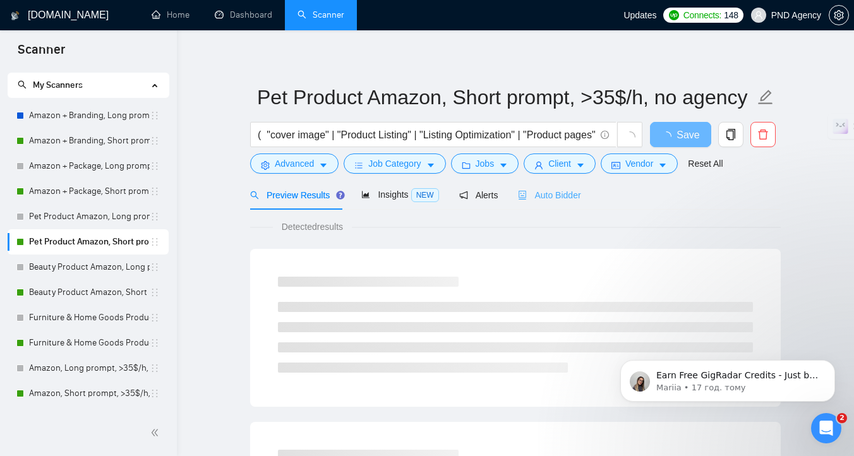
click at [568, 202] on div "Auto Bidder" at bounding box center [549, 195] width 63 height 30
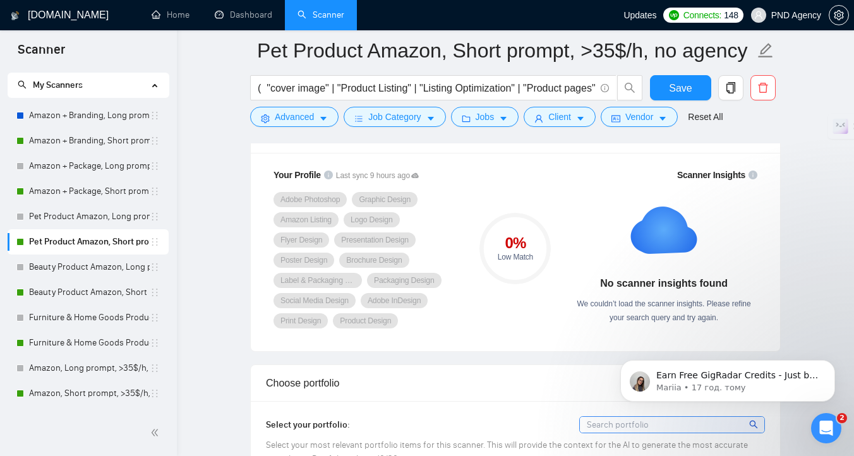
scroll to position [844, 0]
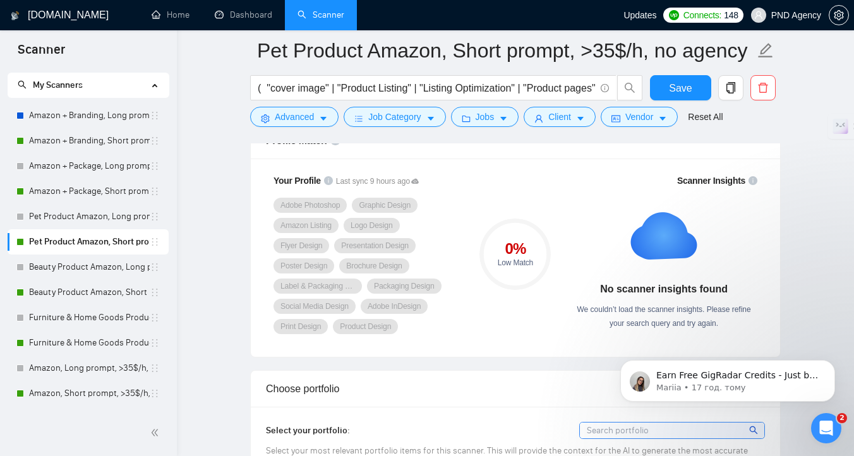
drag, startPoint x: 46, startPoint y: 191, endPoint x: 416, endPoint y: 180, distance: 369.6
click at [46, 191] on link "Amazon + Package, Short prompt, >35$/h, no agency" at bounding box center [89, 191] width 121 height 25
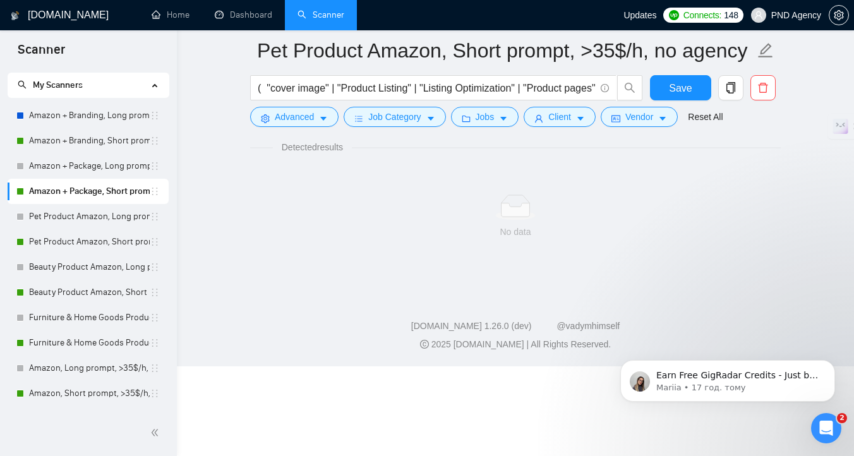
scroll to position [5, 0]
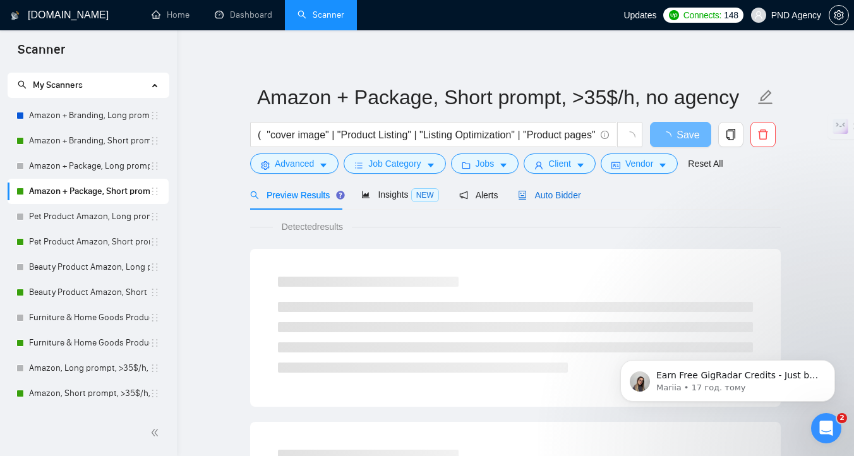
click at [561, 195] on span "Auto Bidder" at bounding box center [549, 195] width 63 height 10
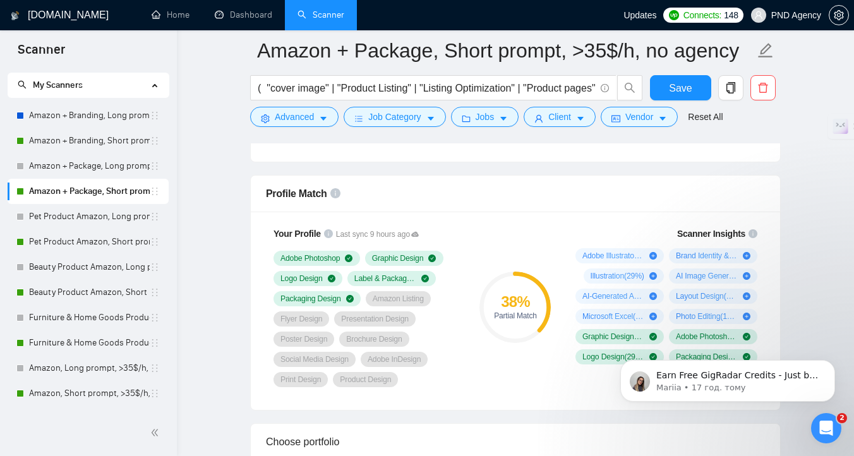
scroll to position [792, 0]
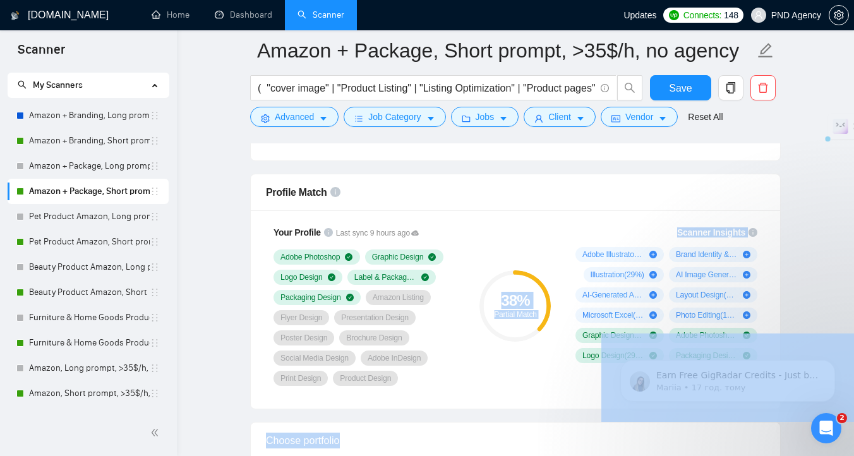
drag, startPoint x: 619, startPoint y: 220, endPoint x: 558, endPoint y: 224, distance: 61.4
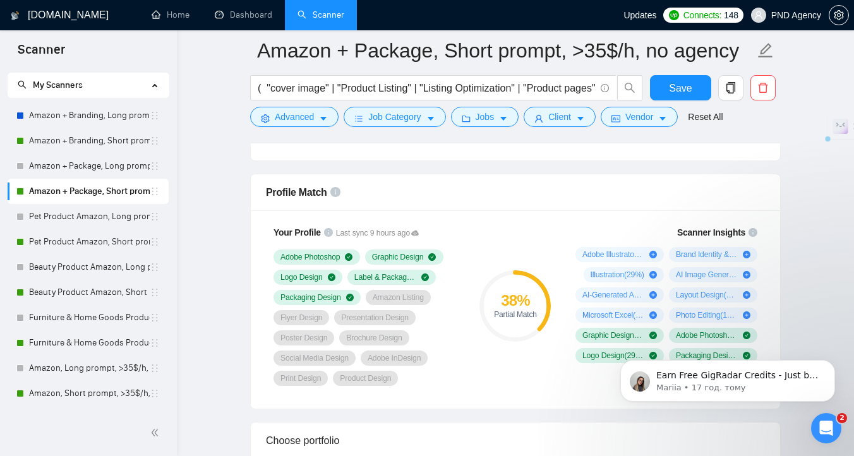
click at [542, 253] on div "38 % Partial Match" at bounding box center [515, 306] width 85 height 176
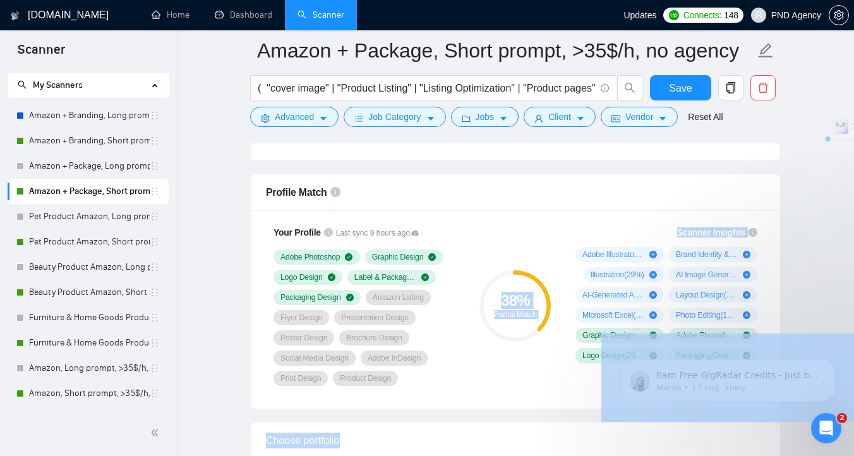
drag, startPoint x: 612, startPoint y: 239, endPoint x: 543, endPoint y: 243, distance: 68.9
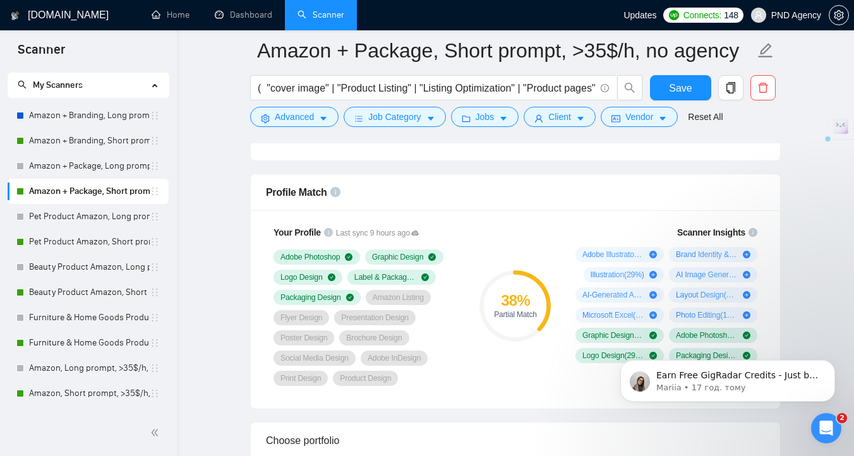
click at [542, 251] on div "38 % Partial Match" at bounding box center [515, 306] width 85 height 176
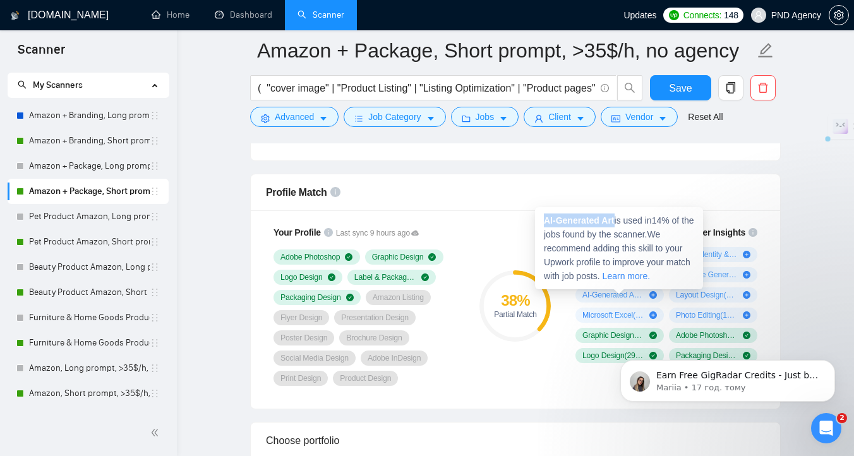
drag, startPoint x: 616, startPoint y: 222, endPoint x: 546, endPoint y: 219, distance: 70.8
click at [546, 219] on strong "AI-Generated Art" at bounding box center [579, 220] width 71 height 10
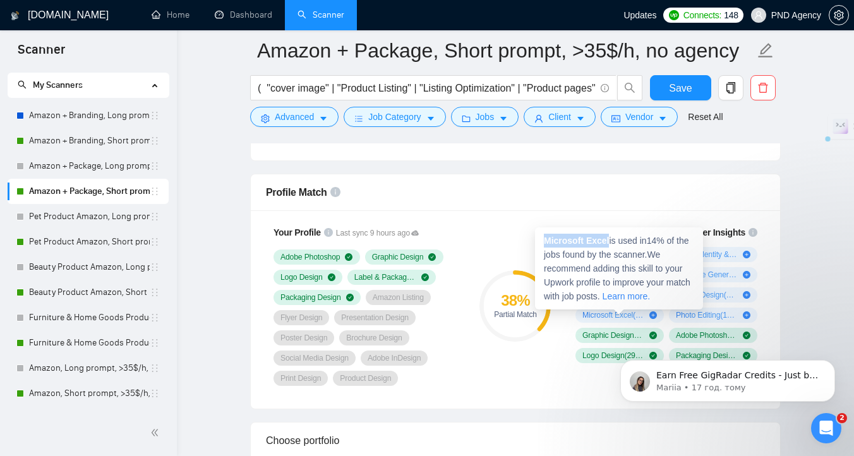
drag, startPoint x: 611, startPoint y: 239, endPoint x: 546, endPoint y: 241, distance: 64.4
click at [546, 241] on span "Microsoft Excel is used in 14 % of the jobs found by the scanner. We recommend …" at bounding box center [617, 269] width 147 height 66
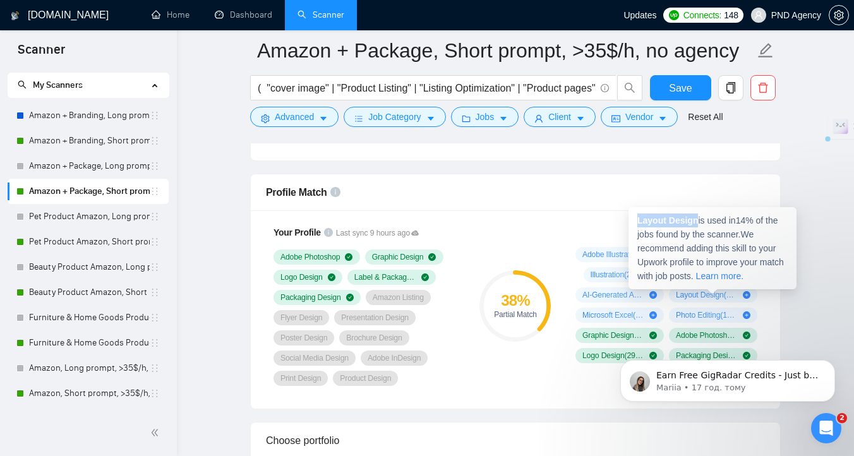
click at [637, 222] on span "Layout Design is used in 14 % of the jobs found by the scanner. We recommend ad…" at bounding box center [710, 248] width 147 height 66
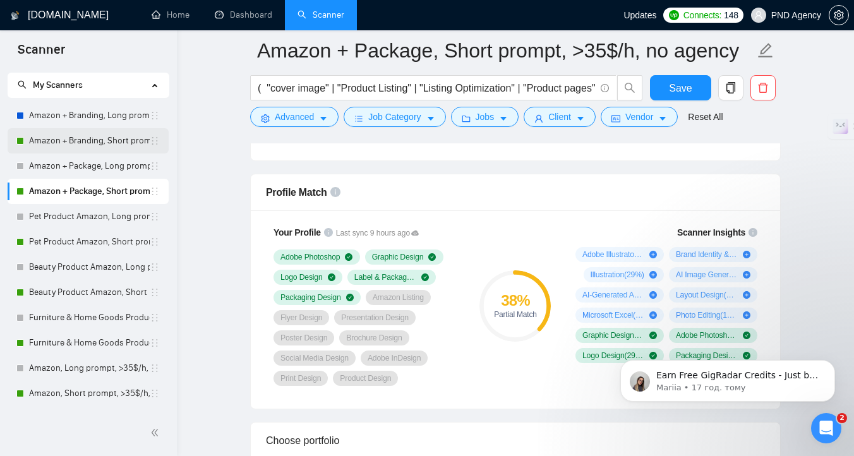
click at [59, 146] on link "Amazon + Branding, Short prompt, >35$/h, no agency" at bounding box center [89, 140] width 121 height 25
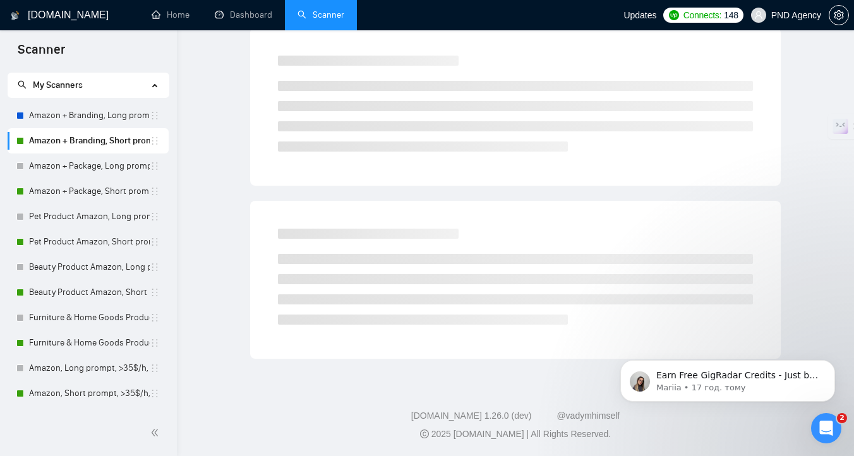
scroll to position [5, 0]
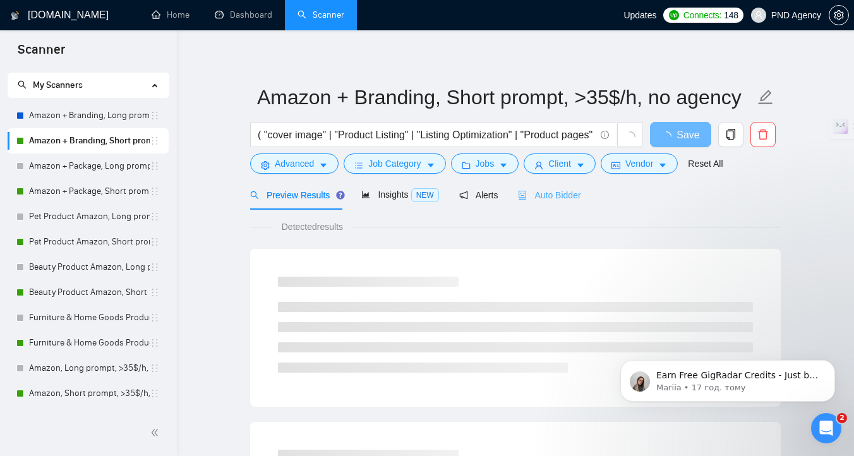
click at [532, 186] on div "Auto Bidder" at bounding box center [549, 195] width 63 height 30
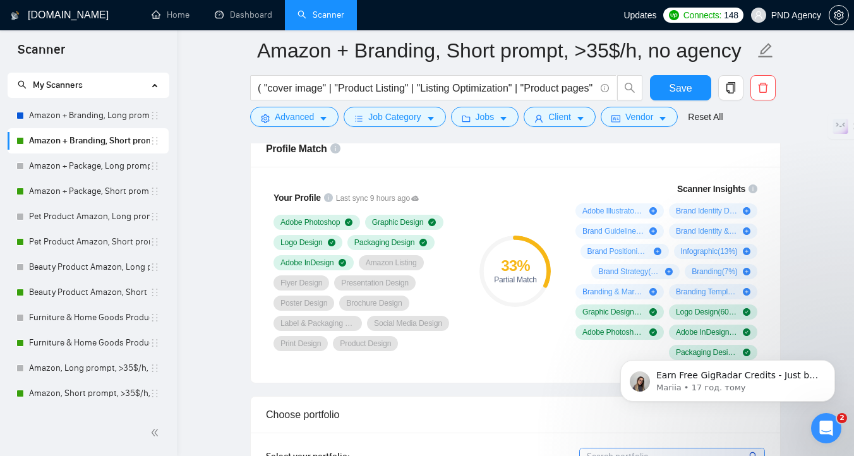
scroll to position [844, 0]
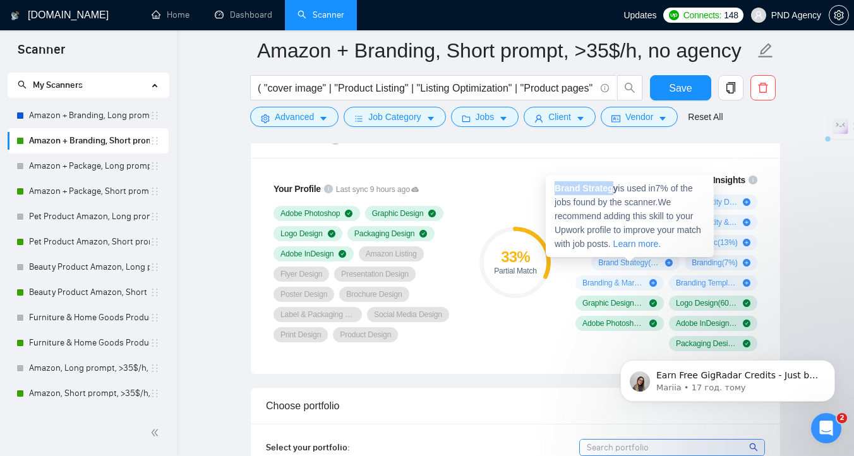
drag, startPoint x: 616, startPoint y: 185, endPoint x: 552, endPoint y: 189, distance: 64.6
click at [552, 189] on div "Brand Strategy is used in 7 % of the jobs found by the scanner. We recommend ad…" at bounding box center [630, 216] width 168 height 82
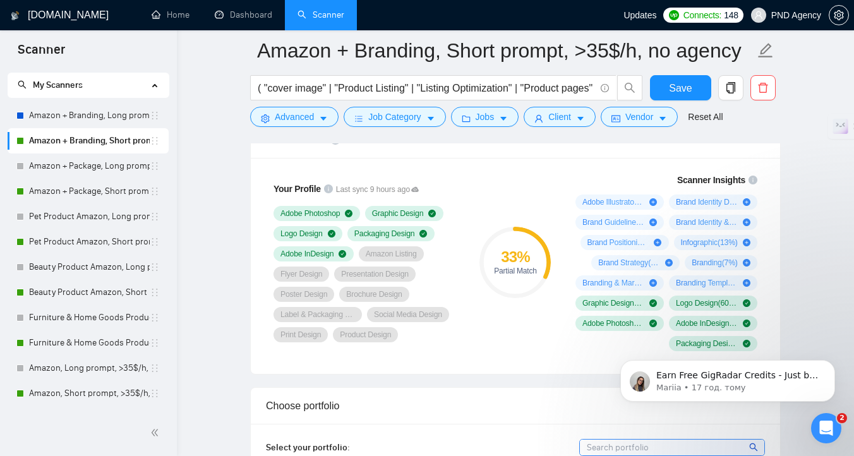
click at [104, 109] on link "Amazon + Branding, Long prompt, >35$/h, no agency" at bounding box center [89, 115] width 121 height 25
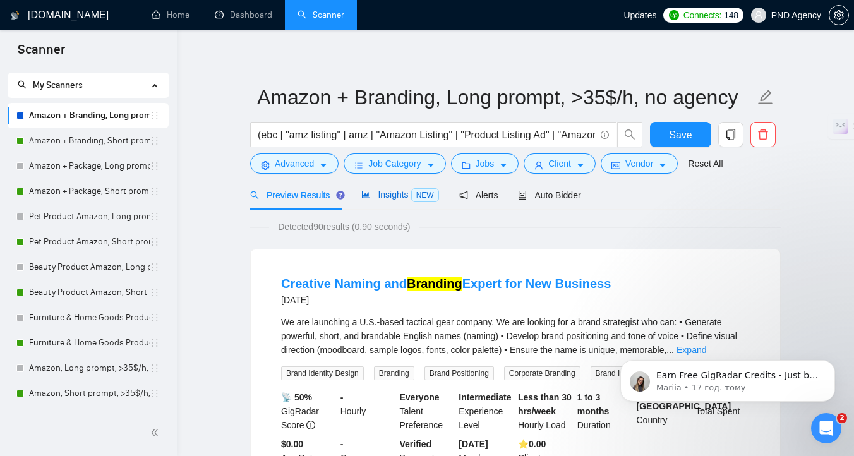
click at [419, 194] on span "NEW" at bounding box center [425, 195] width 28 height 14
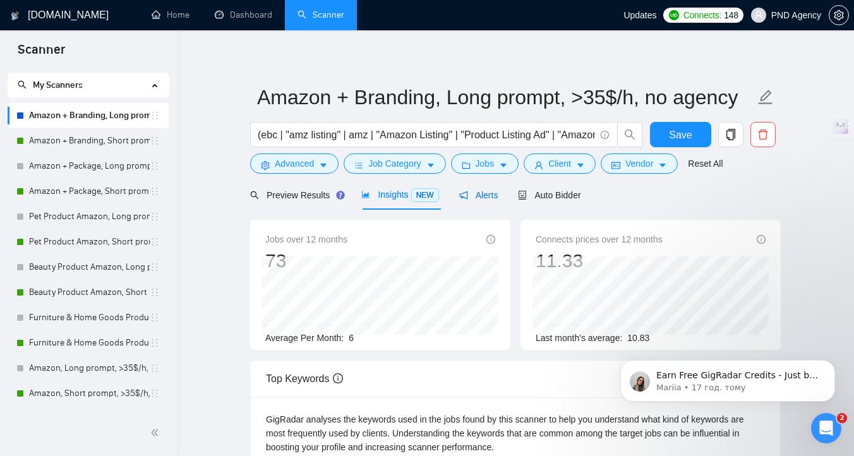
click at [472, 198] on span "Alerts" at bounding box center [478, 195] width 39 height 10
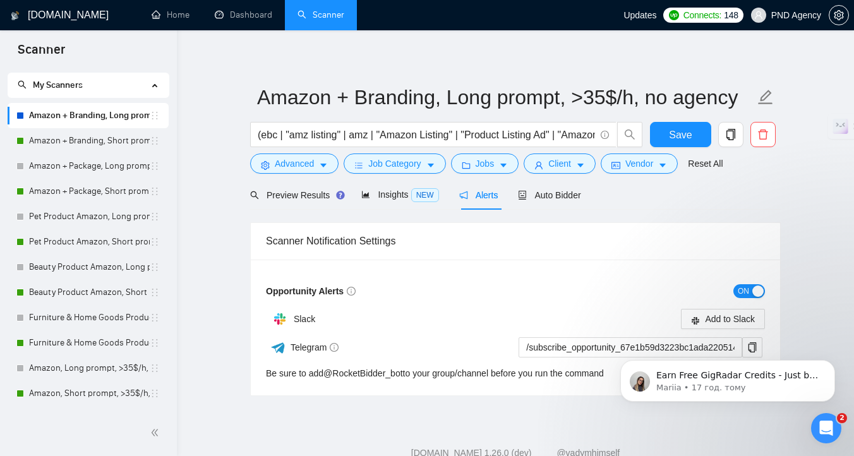
click at [745, 290] on span "ON" at bounding box center [743, 291] width 11 height 14
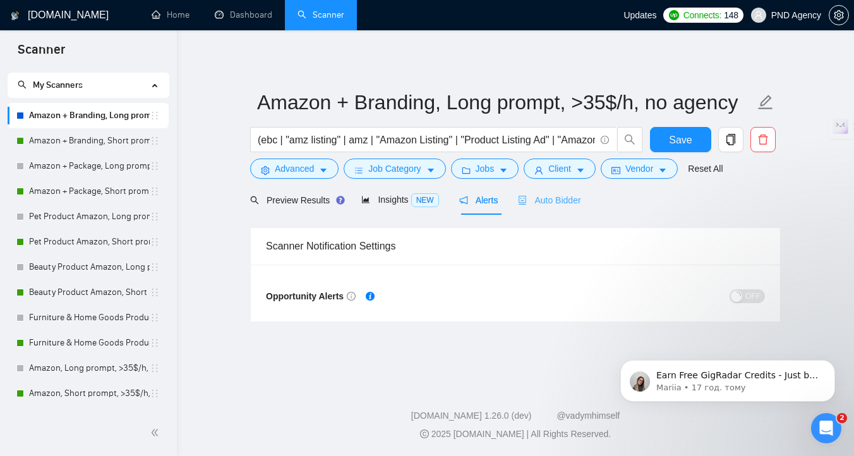
click at [530, 210] on div "Auto Bidder" at bounding box center [549, 200] width 63 height 30
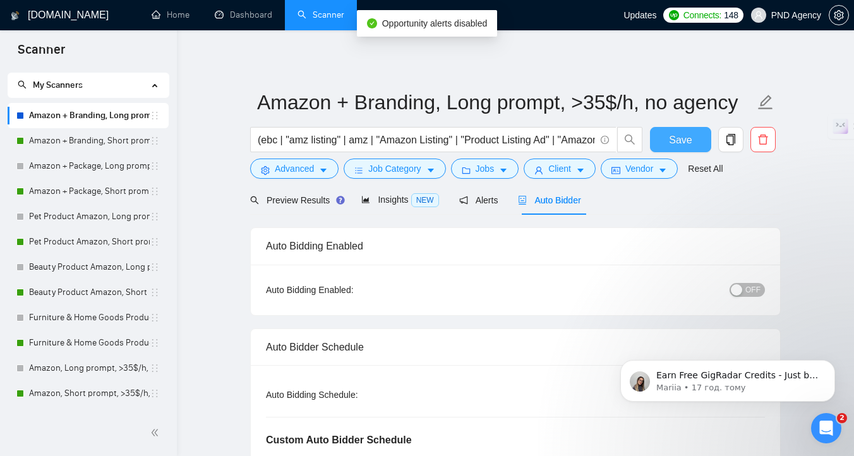
click at [688, 144] on span "Save" at bounding box center [680, 140] width 23 height 16
click at [67, 146] on link "Amazon + Branding, Short prompt, >35$/h, no agency" at bounding box center [89, 140] width 121 height 25
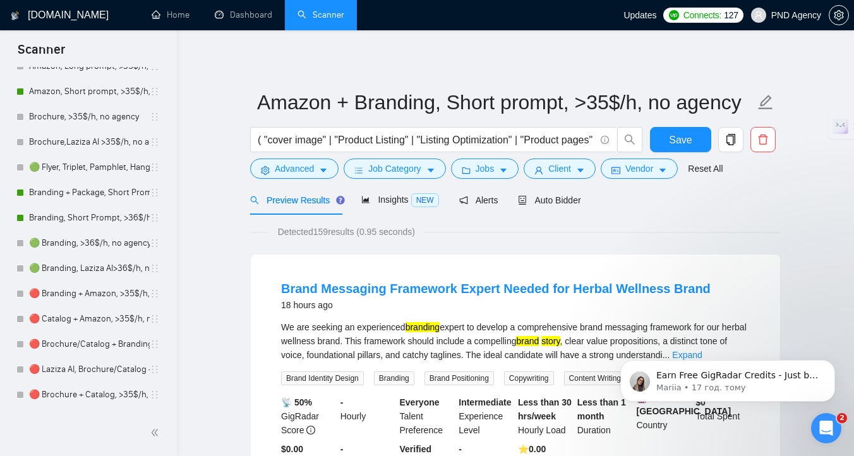
scroll to position [300, 0]
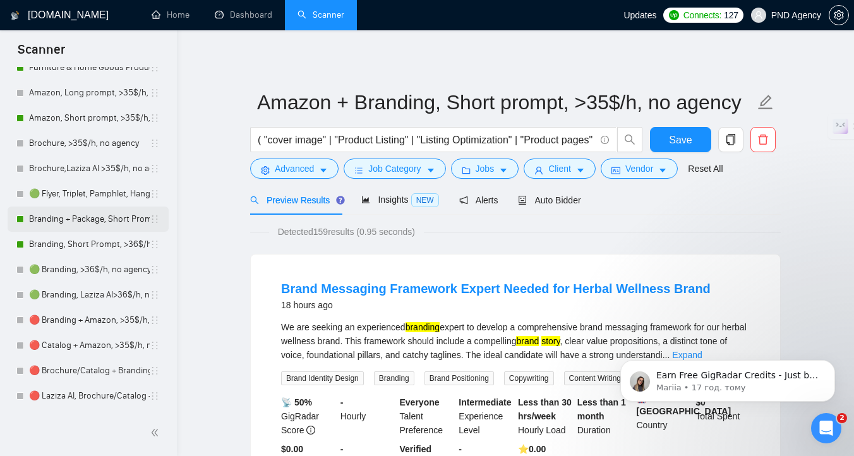
click at [79, 220] on link "Branding + Package, Short Prompt, >36$/h, no agency" at bounding box center [89, 219] width 121 height 25
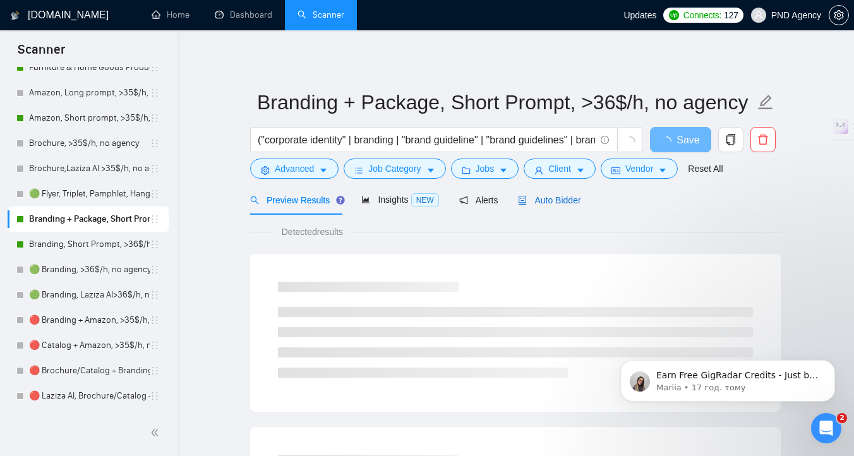
click at [541, 205] on span "Auto Bidder" at bounding box center [549, 200] width 63 height 10
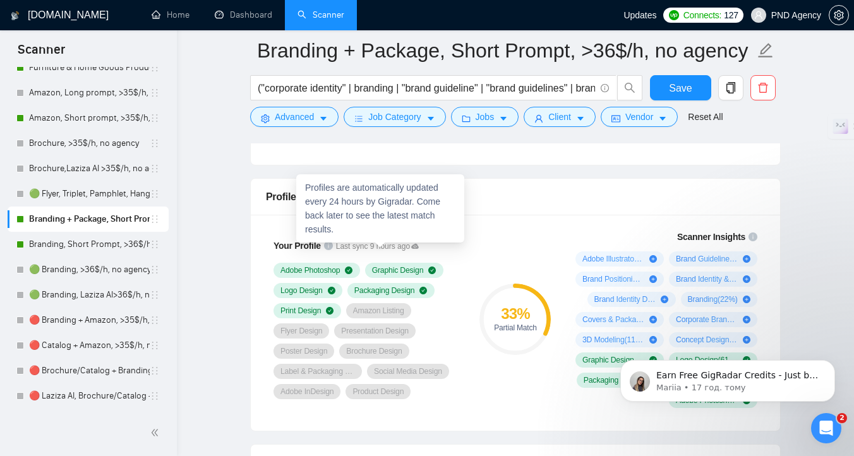
scroll to position [790, 0]
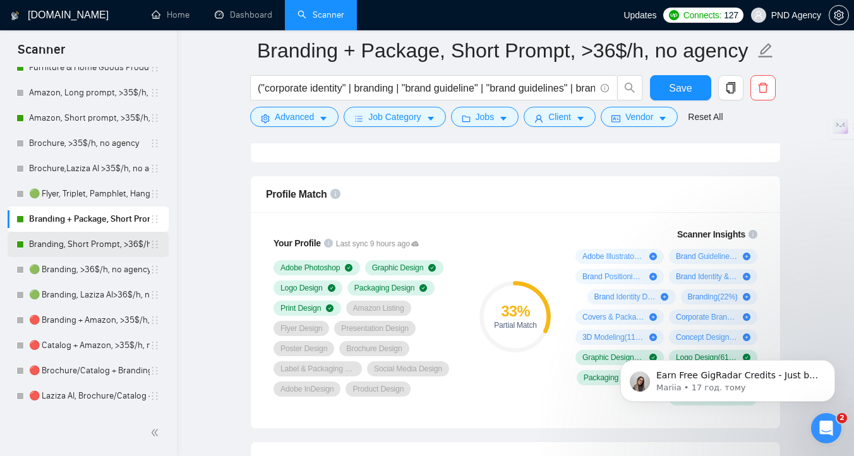
click at [80, 246] on link "Branding, Short Prompt, >36$/h, no agency" at bounding box center [89, 244] width 121 height 25
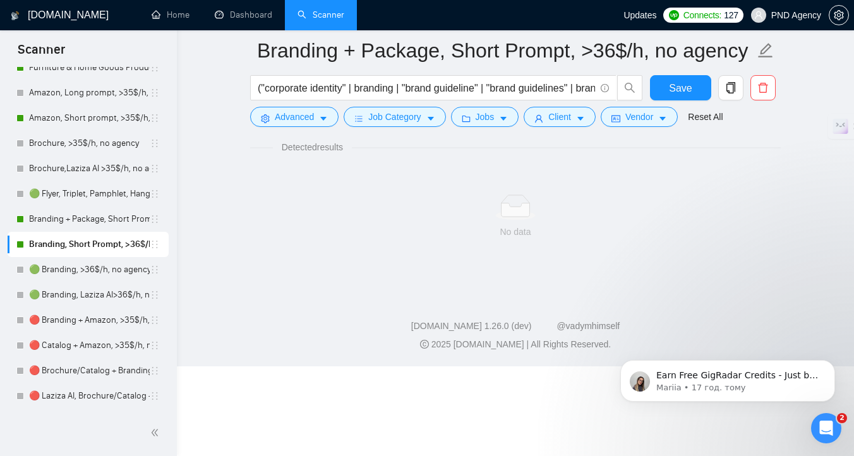
scroll to position [5, 0]
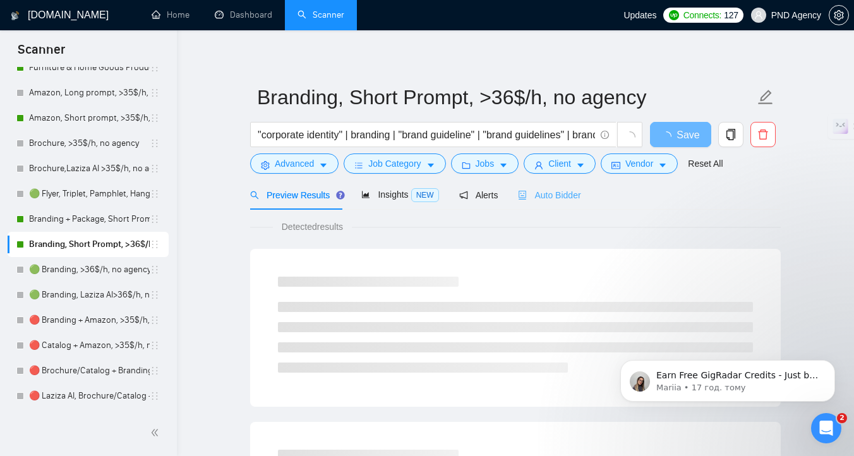
click at [529, 203] on div "Auto Bidder" at bounding box center [549, 195] width 63 height 30
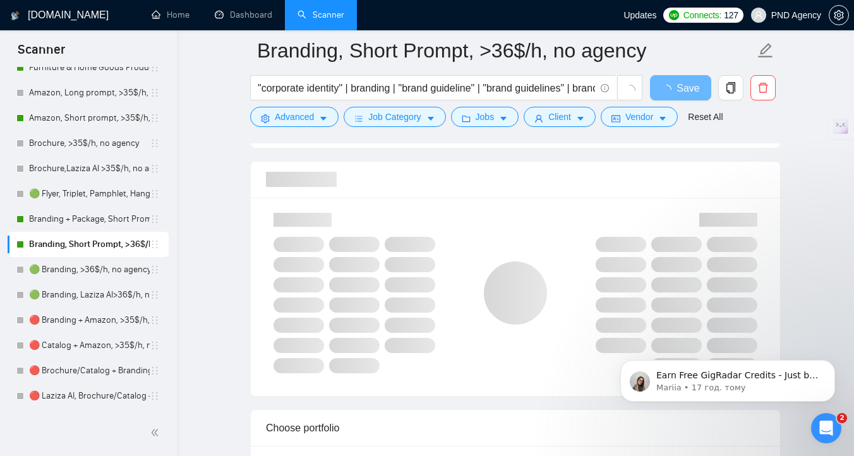
scroll to position [794, 0]
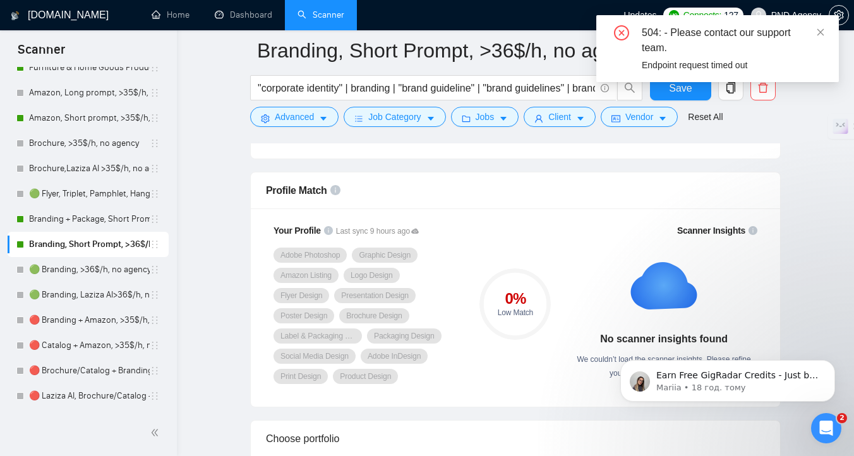
click at [70, 242] on link "Branding, Short Prompt, >36$/h, no agency" at bounding box center [89, 244] width 121 height 25
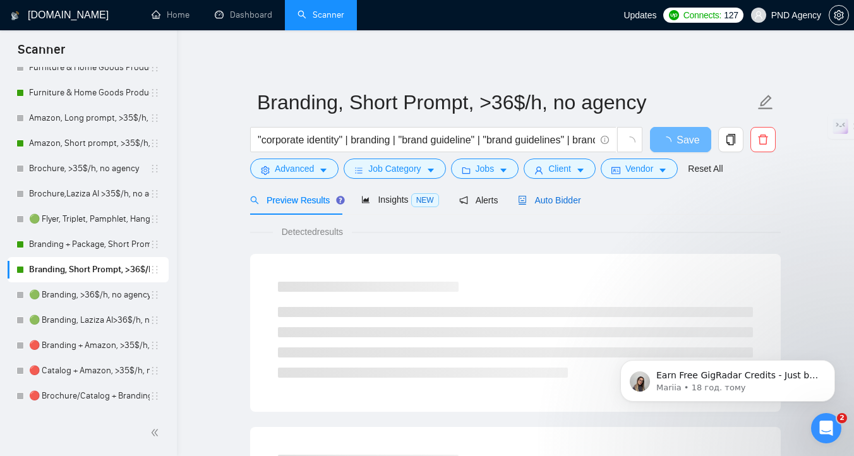
click at [566, 204] on span "Auto Bidder" at bounding box center [549, 200] width 63 height 10
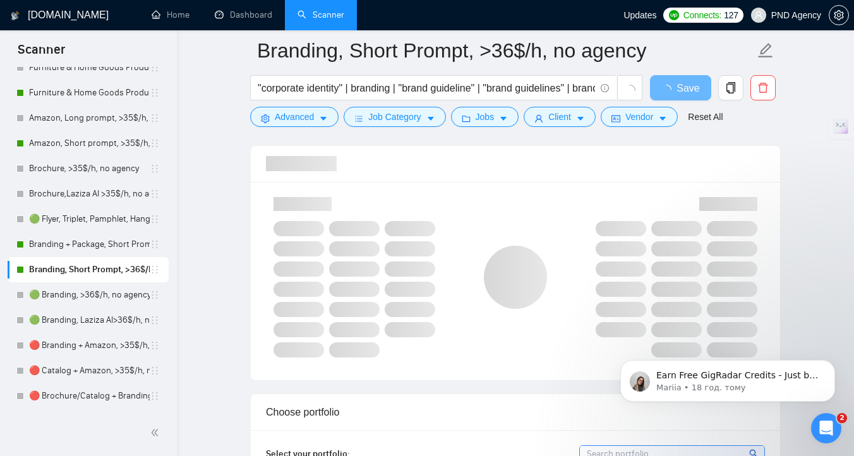
scroll to position [822, 0]
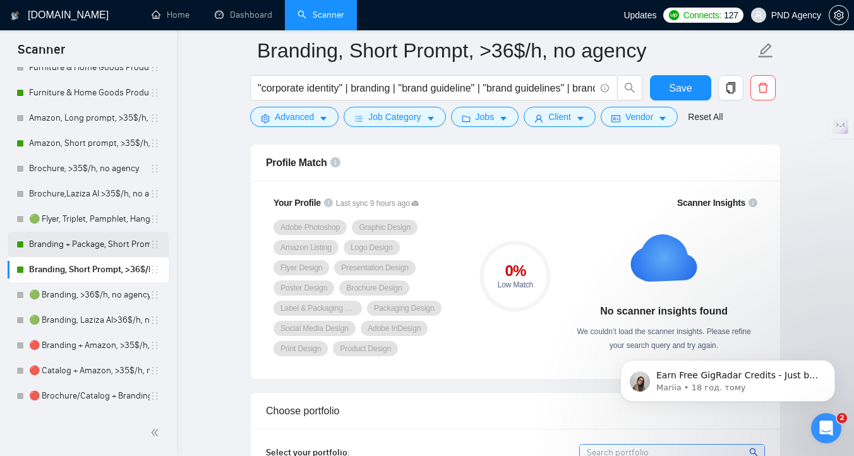
click at [105, 238] on link "Branding + Package, Short Prompt, >36$/h, no agency" at bounding box center [89, 244] width 121 height 25
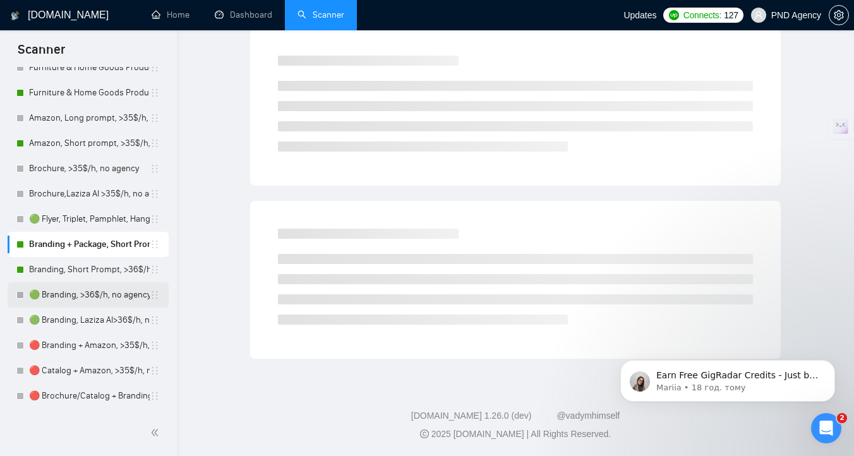
scroll to position [5, 0]
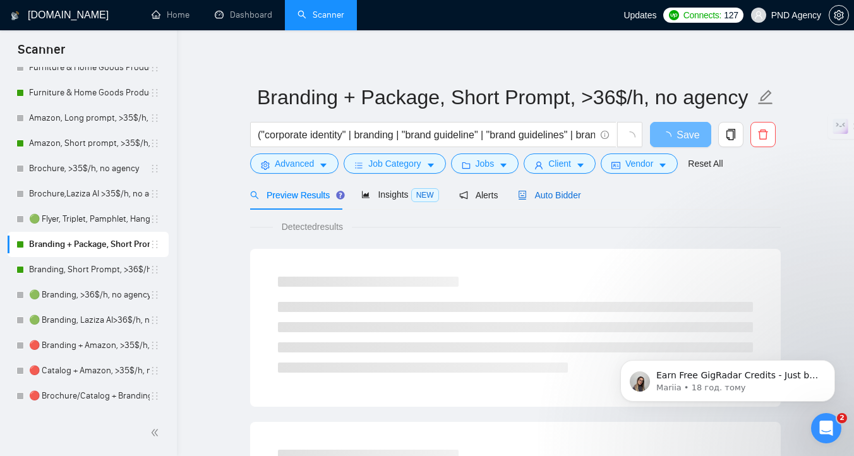
click at [573, 200] on div "Auto Bidder" at bounding box center [549, 195] width 63 height 14
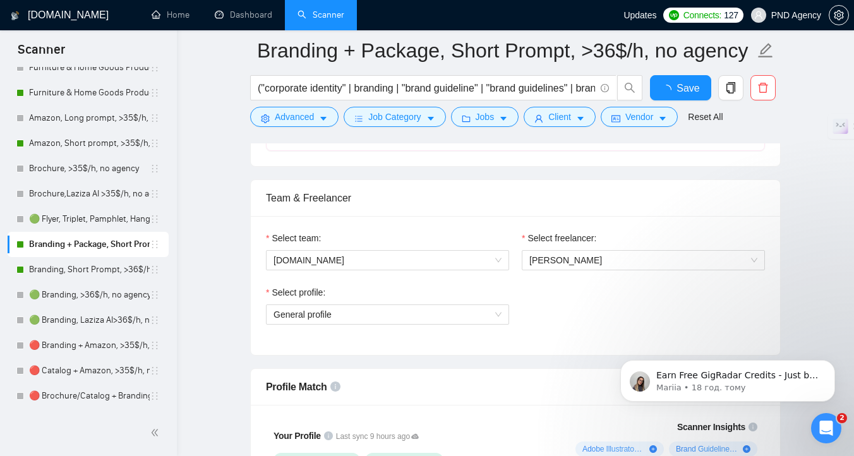
scroll to position [808, 0]
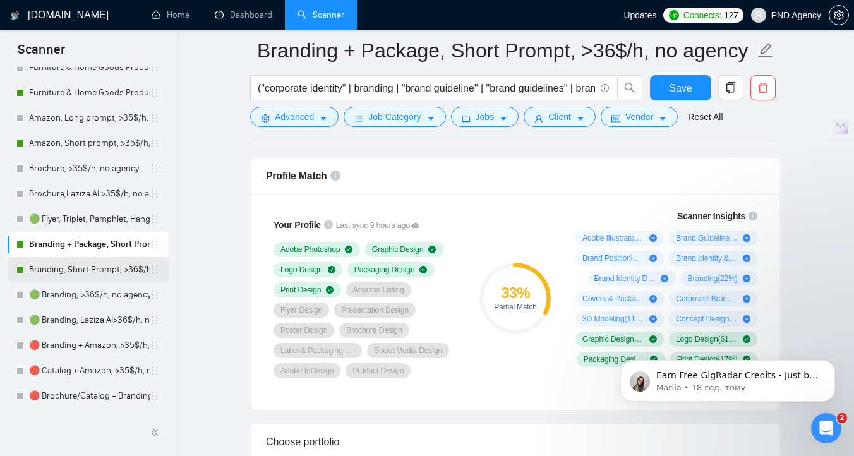
click at [86, 272] on link "Branding, Short Prompt, >36$/h, no agency" at bounding box center [89, 269] width 121 height 25
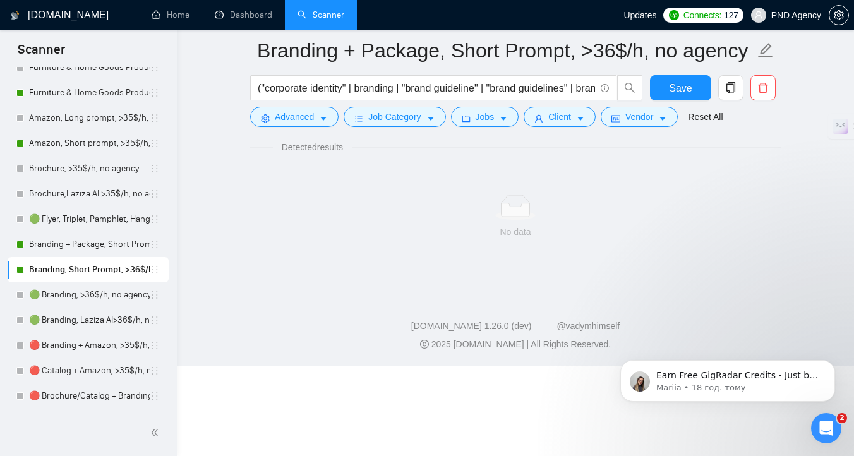
scroll to position [5, 0]
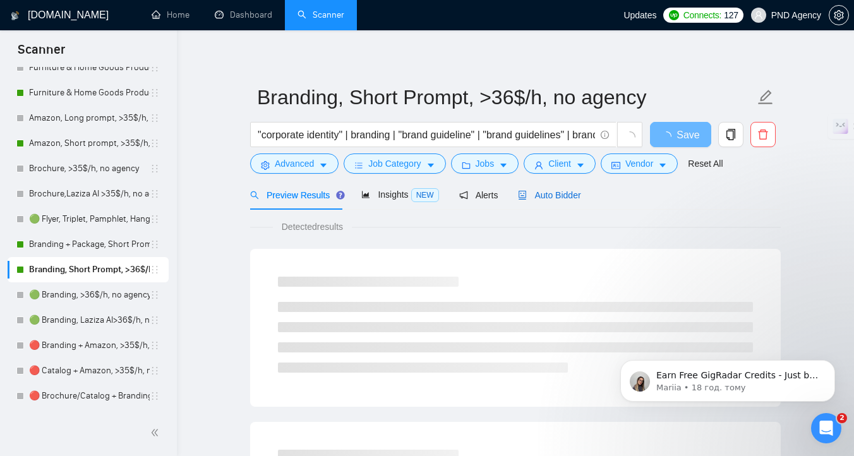
click at [542, 197] on span "Auto Bidder" at bounding box center [549, 195] width 63 height 10
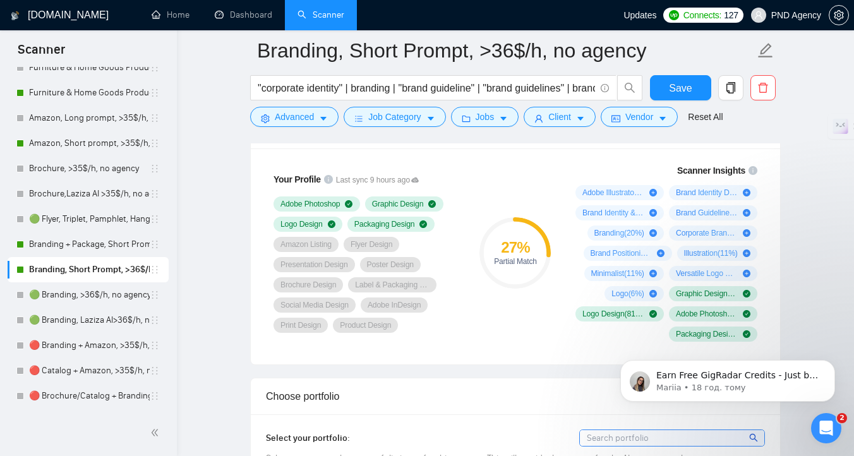
scroll to position [859, 0]
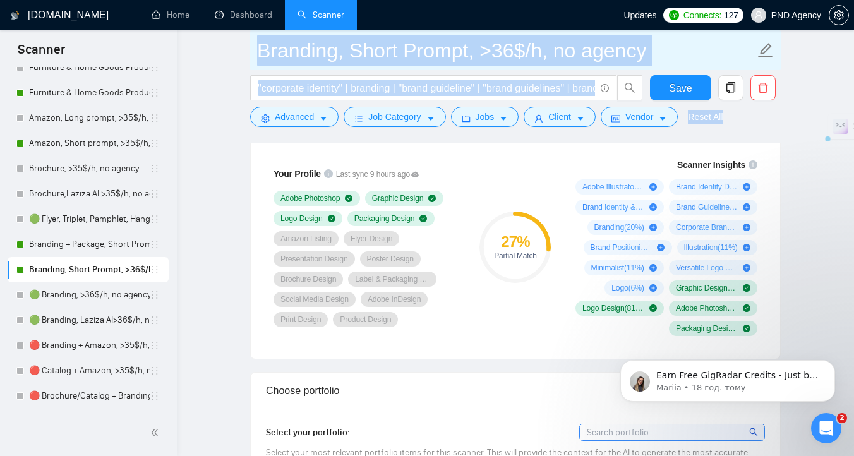
drag, startPoint x: 448, startPoint y: 140, endPoint x: 339, endPoint y: 52, distance: 140.5
click at [338, 51] on div "Branding, Short Prompt, >36$/h, no agency "corporate identity" | branding | "br…" at bounding box center [515, 86] width 530 height 113
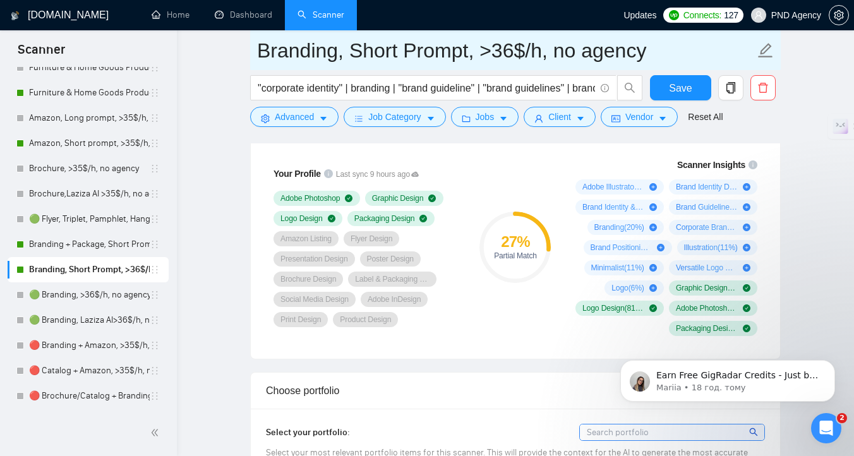
drag, startPoint x: 339, startPoint y: 52, endPoint x: 340, endPoint y: 210, distance: 158.5
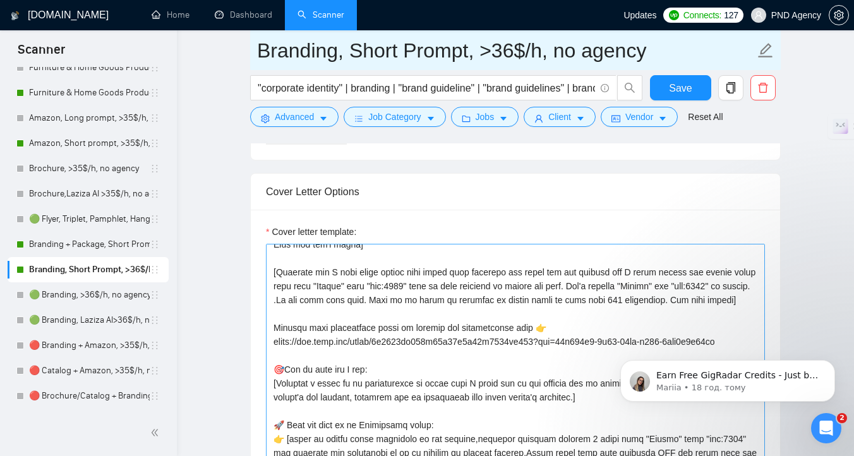
scroll to position [350, 0]
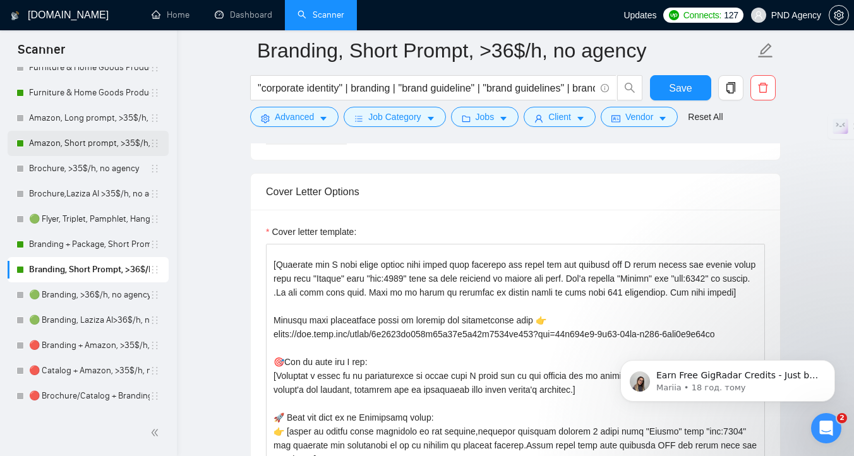
click at [74, 143] on link "Amazon, Short prompt, >35$/h, no agency" at bounding box center [89, 143] width 121 height 25
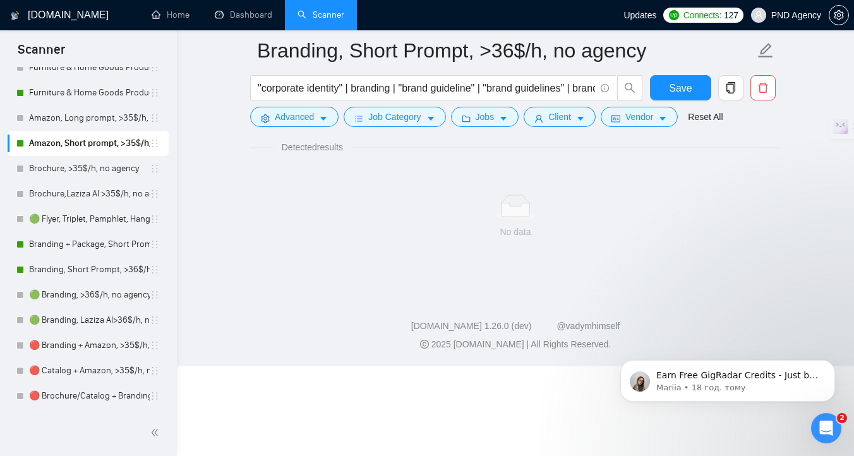
scroll to position [5, 0]
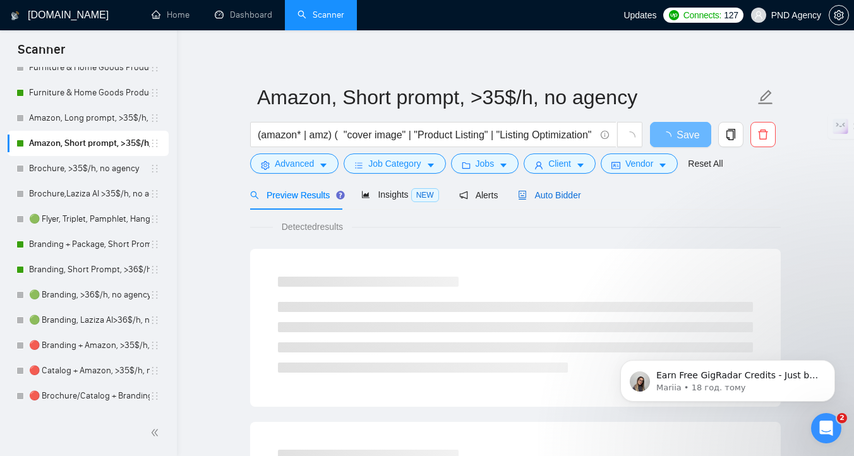
click at [568, 188] on div "Auto Bidder" at bounding box center [549, 195] width 63 height 14
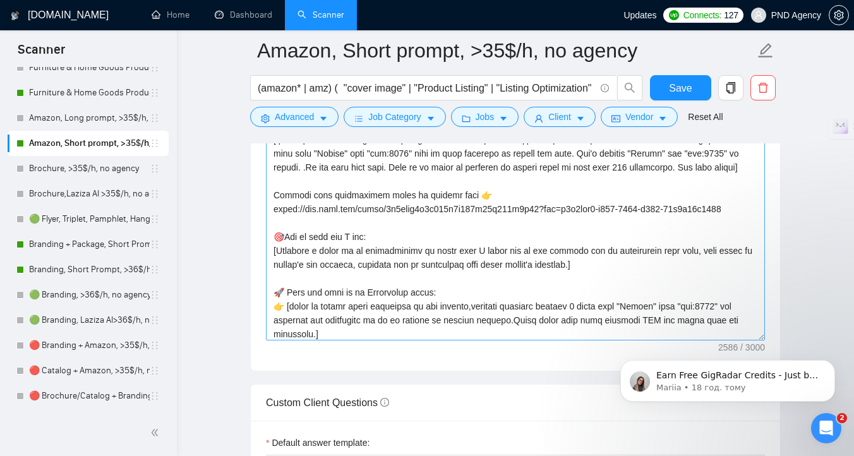
scroll to position [283, 0]
